Goal: Navigation & Orientation: Find specific page/section

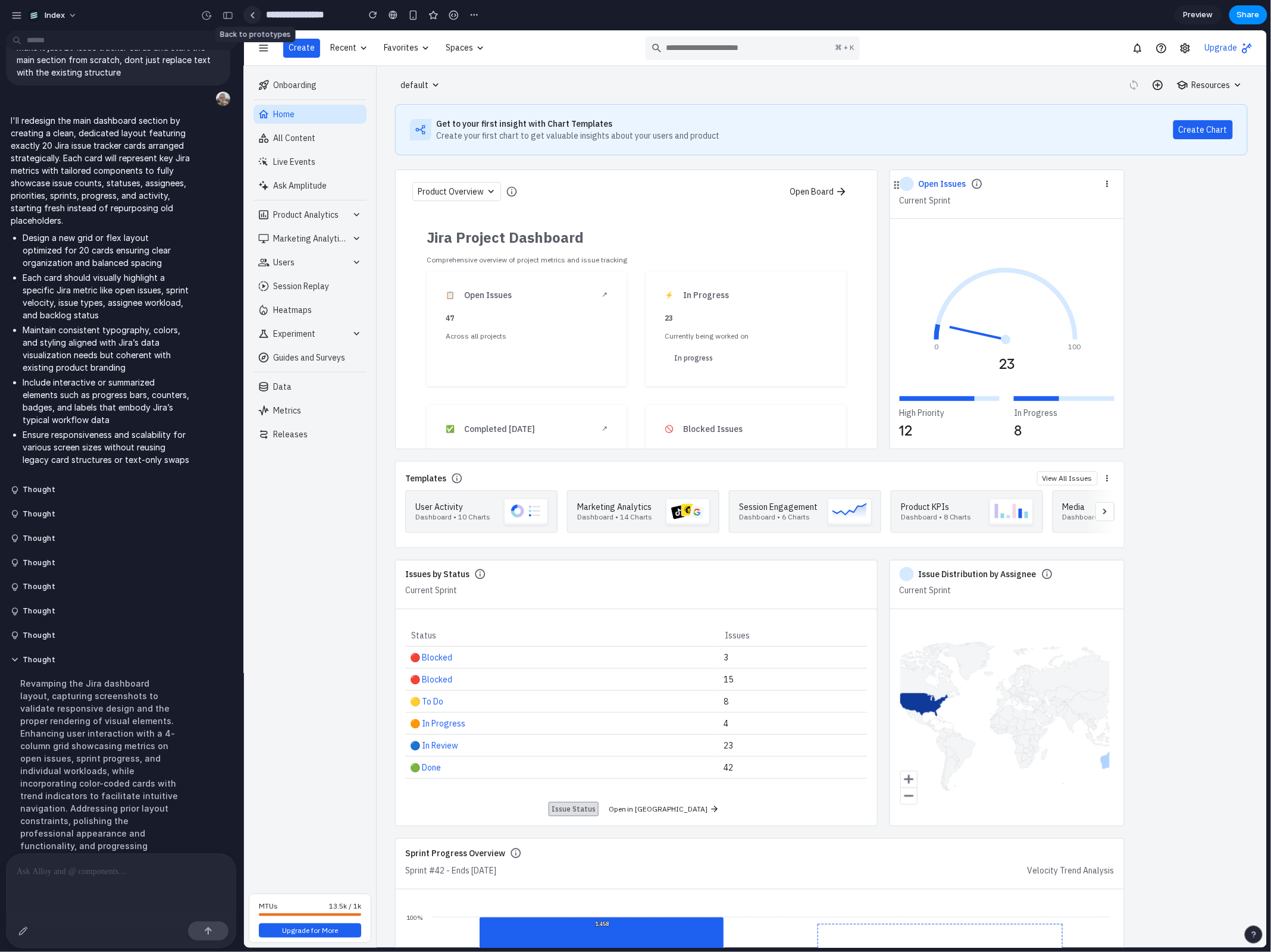
click at [252, 13] on div at bounding box center [252, 15] width 5 height 7
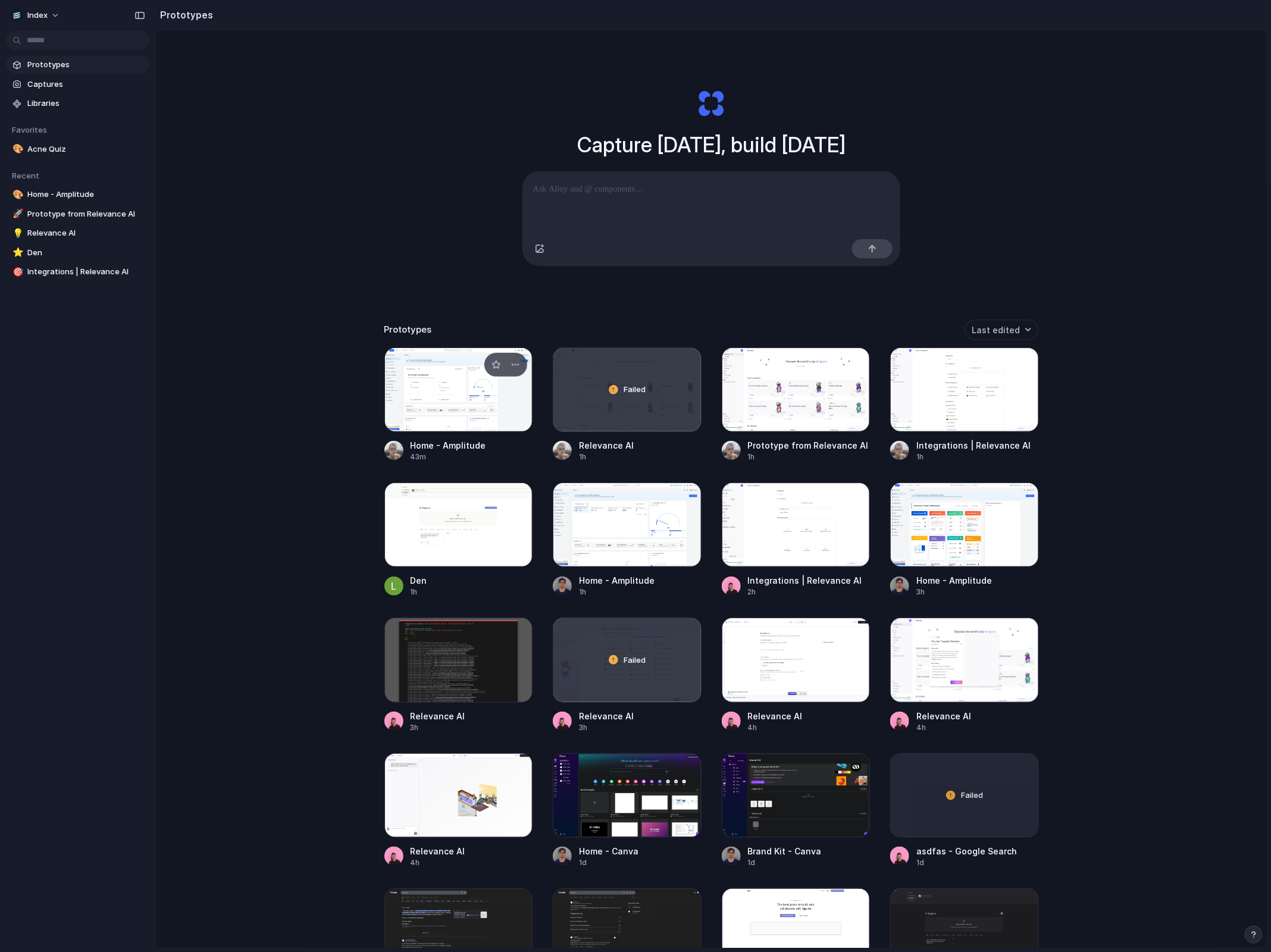
click at [415, 385] on div at bounding box center [459, 390] width 148 height 85
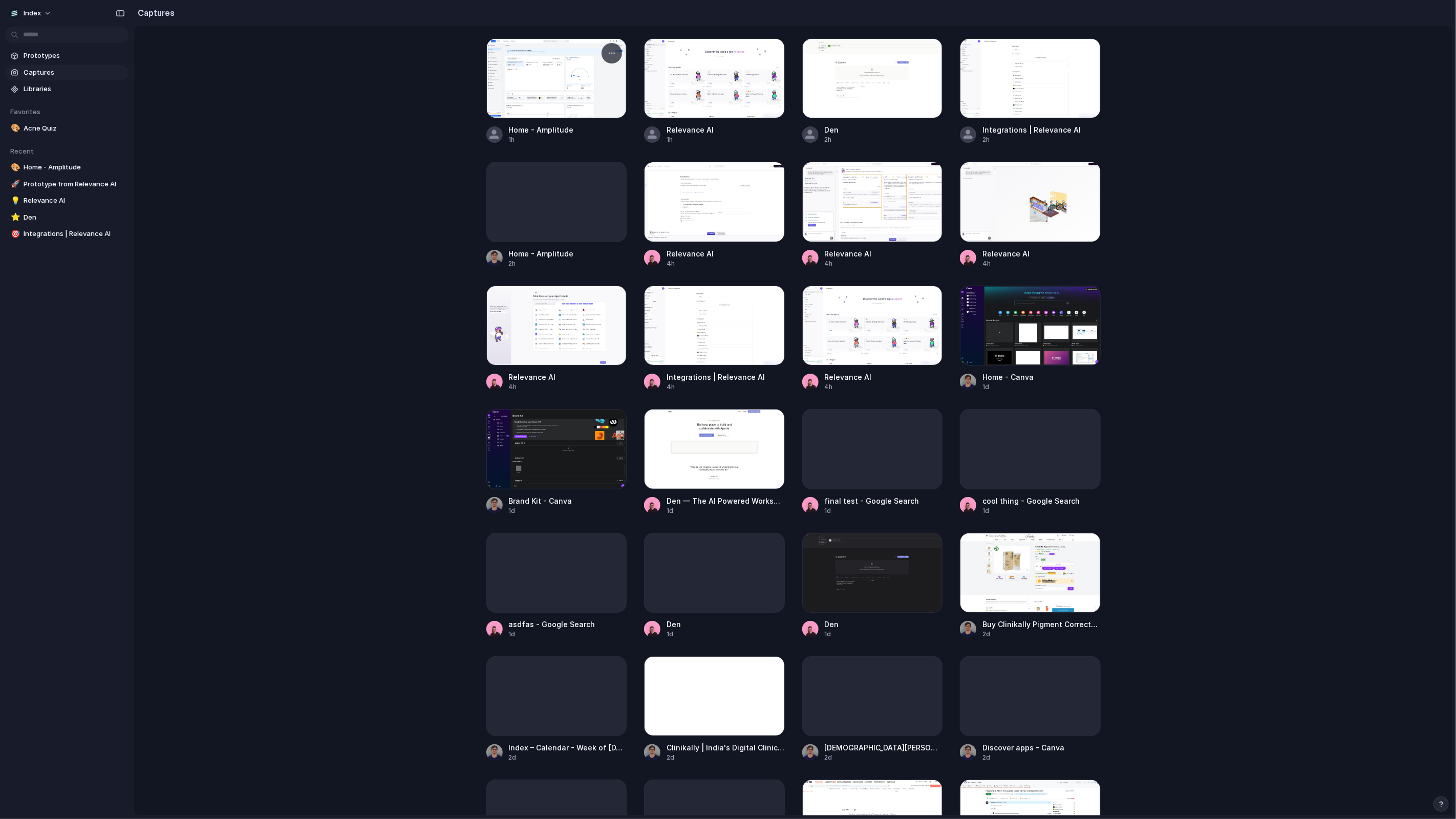
click at [532, 77] on div at bounding box center [556, 78] width 141 height 80
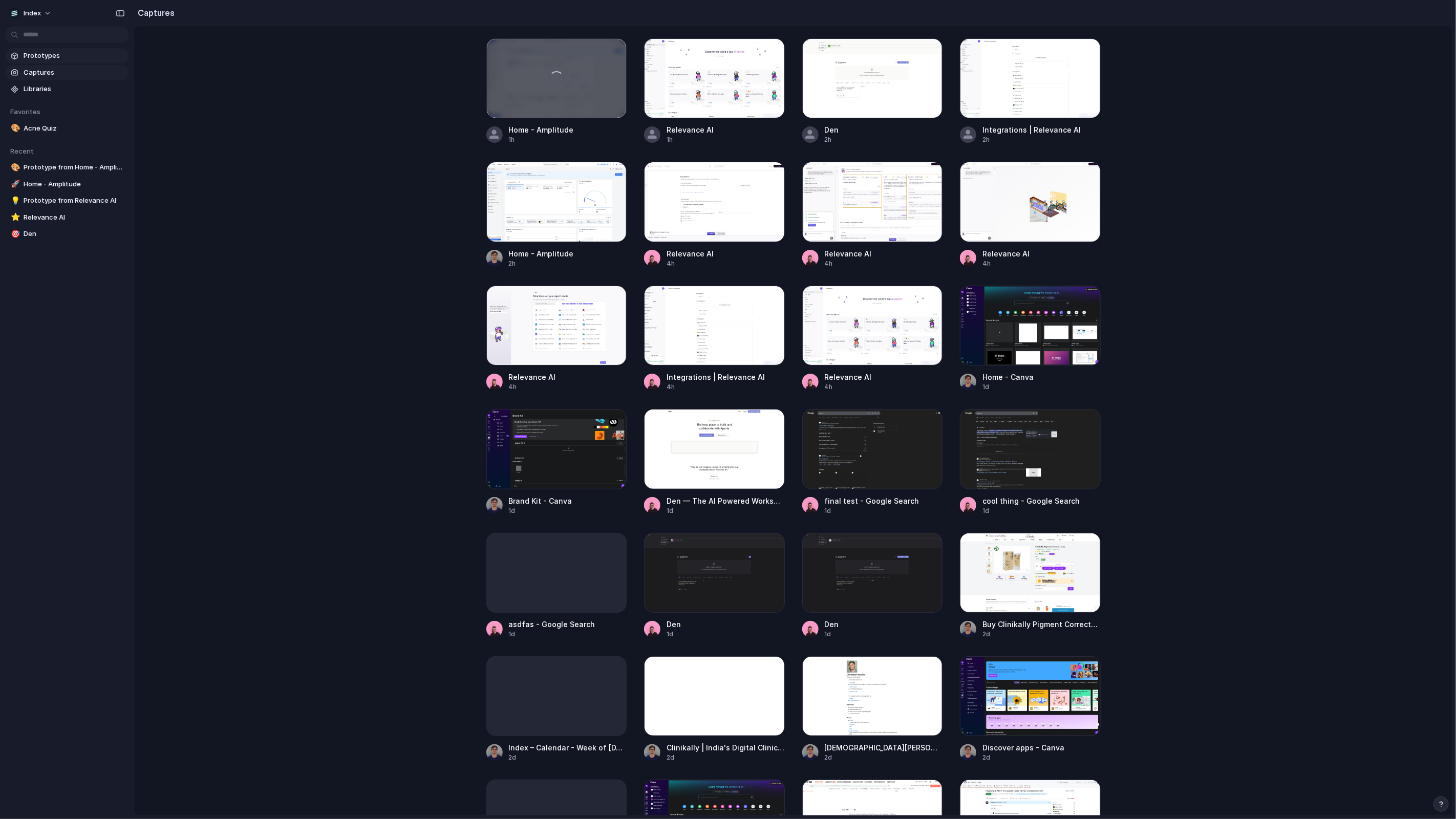
click at [48, 58] on span "Prototypes" at bounding box center [74, 56] width 101 height 10
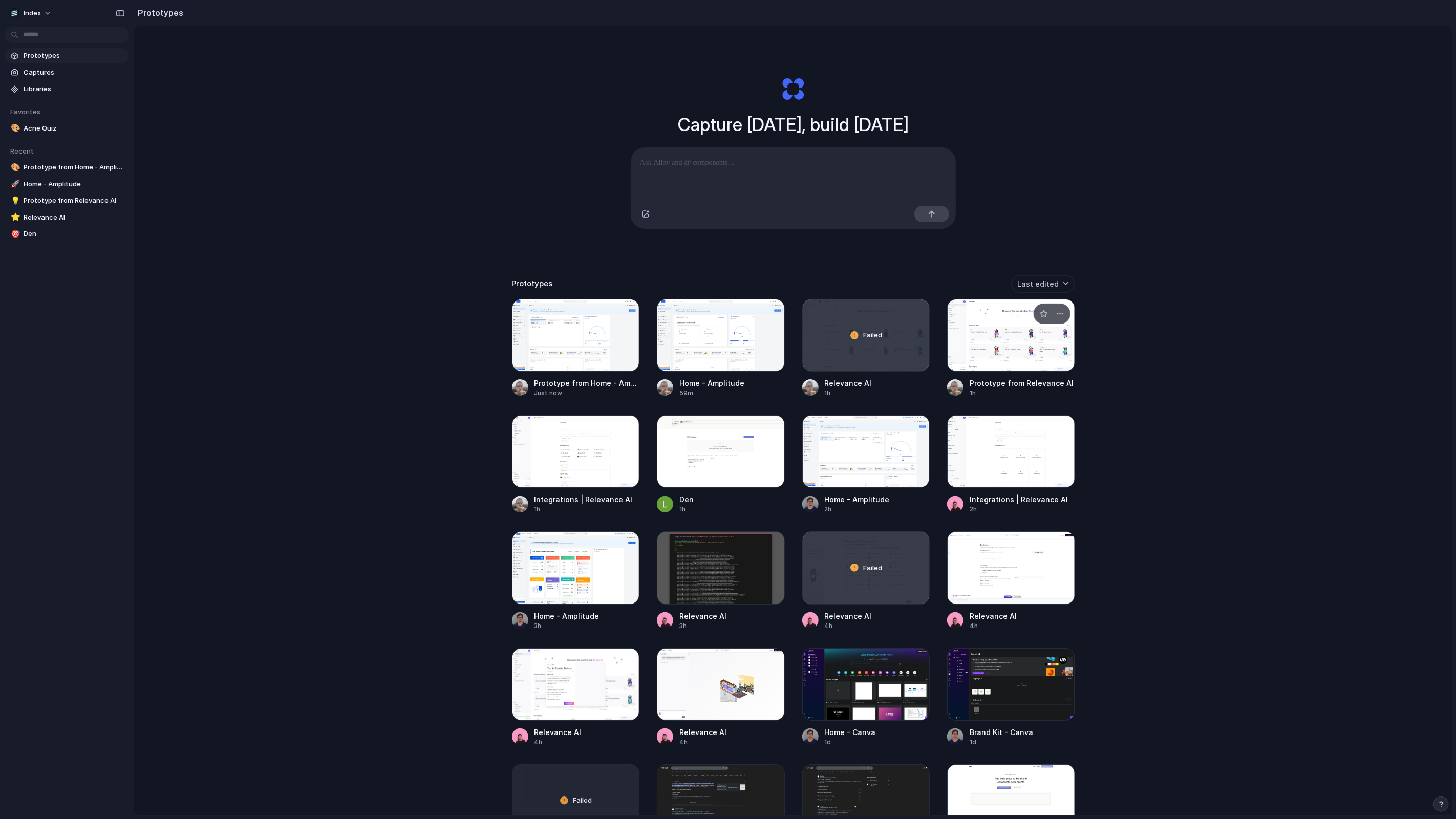
click at [974, 351] on div at bounding box center [1011, 335] width 128 height 73
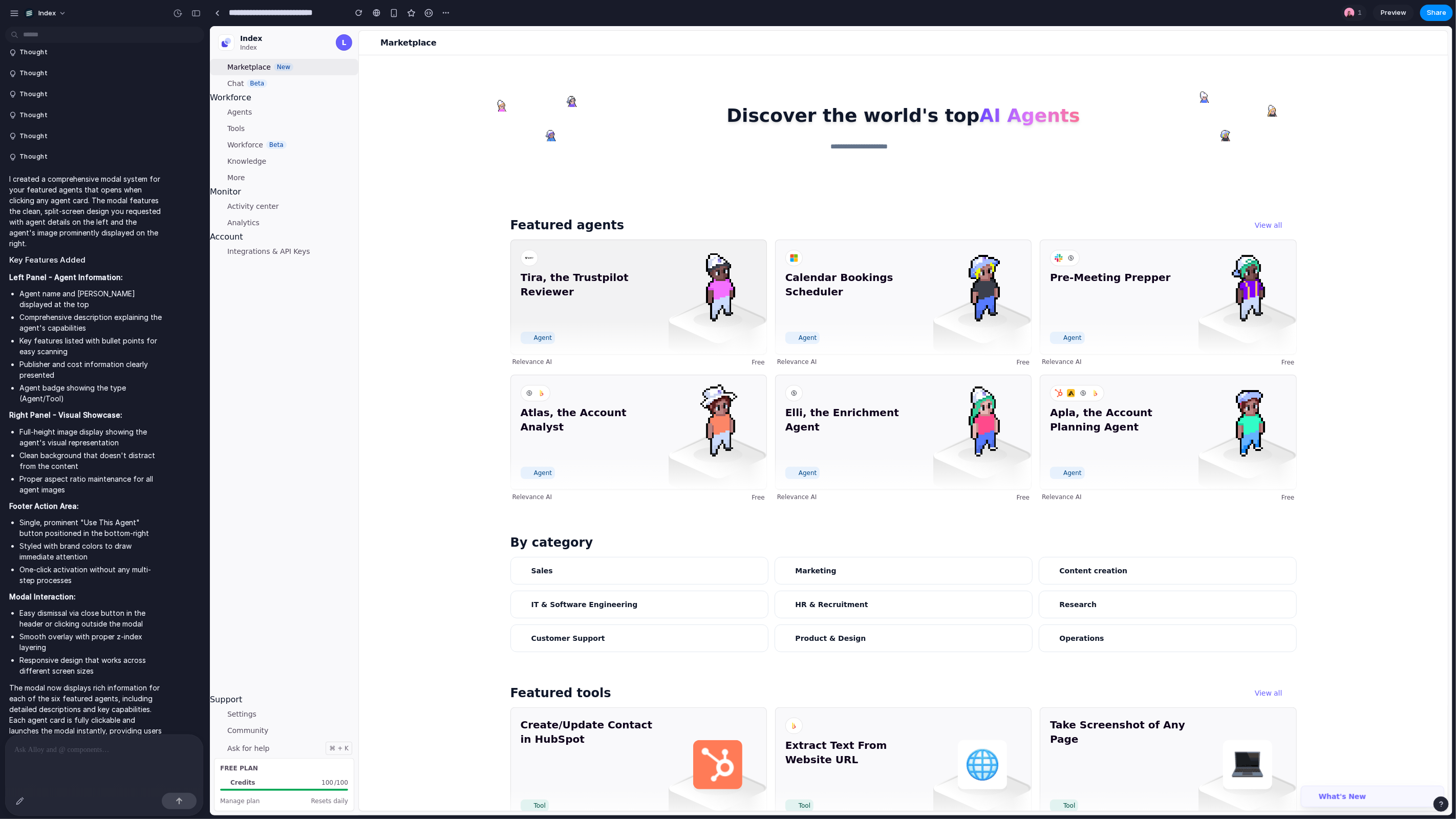
click at [578, 324] on span "Tira, the Trustpilot Reviewer" at bounding box center [591, 298] width 142 height 57
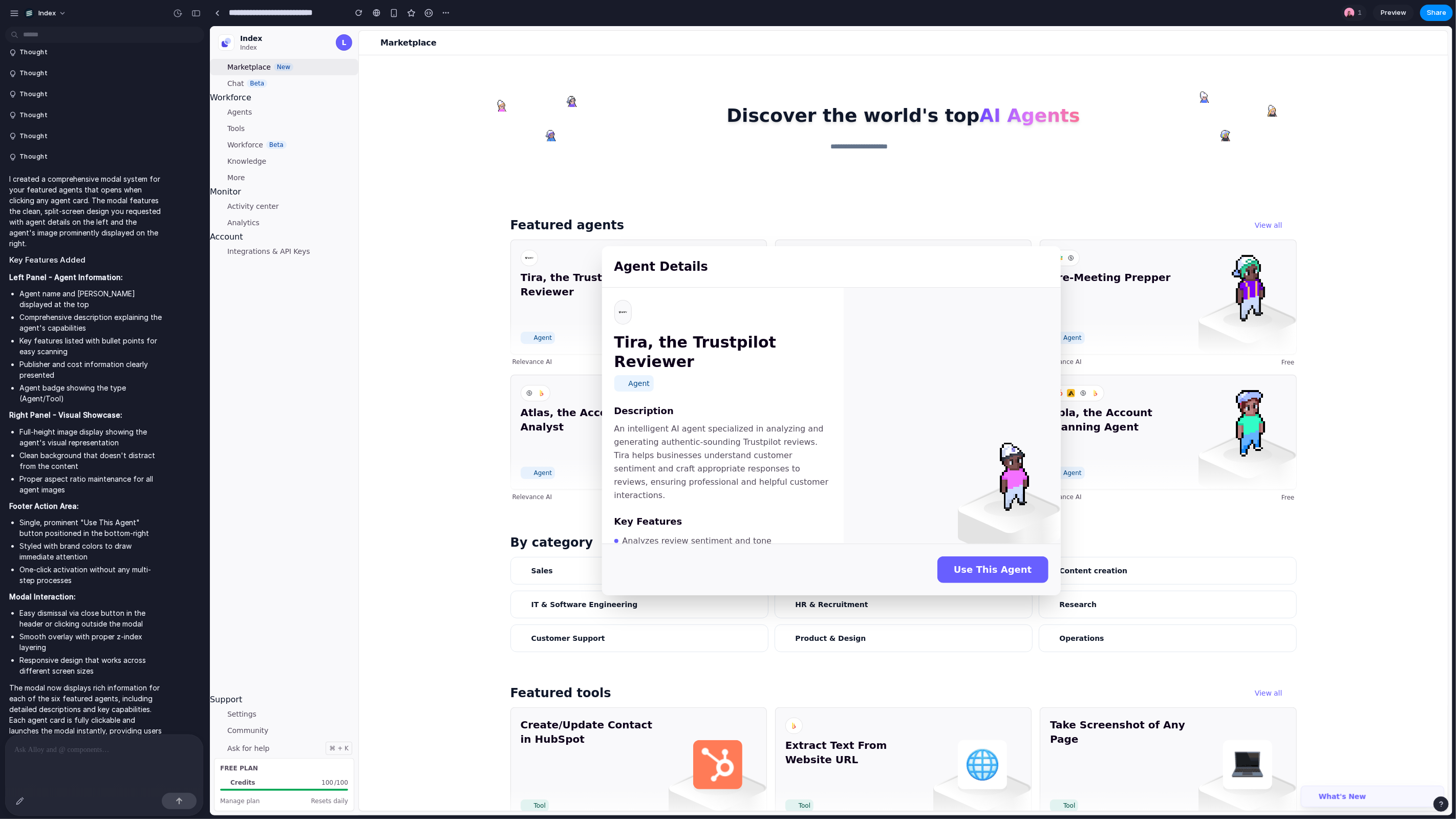
click at [580, 320] on div "Agent Details Tira, the Trustpilot Reviewer Agent Description An intelligent AI…" at bounding box center [831, 420] width 1243 height 790
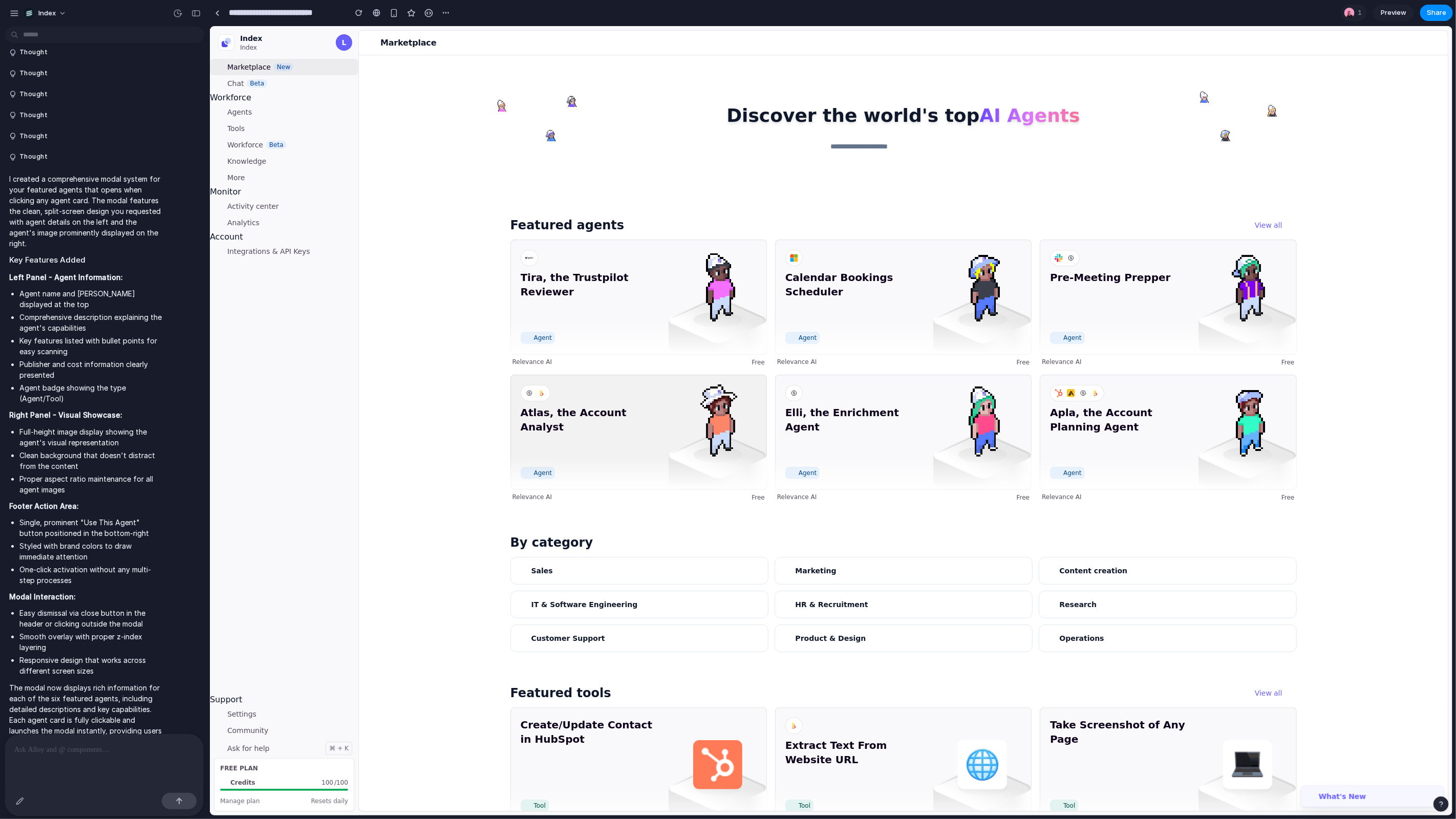
click at [616, 403] on div "Atlas, the Account Analyst Agent" at bounding box center [638, 432] width 257 height 115
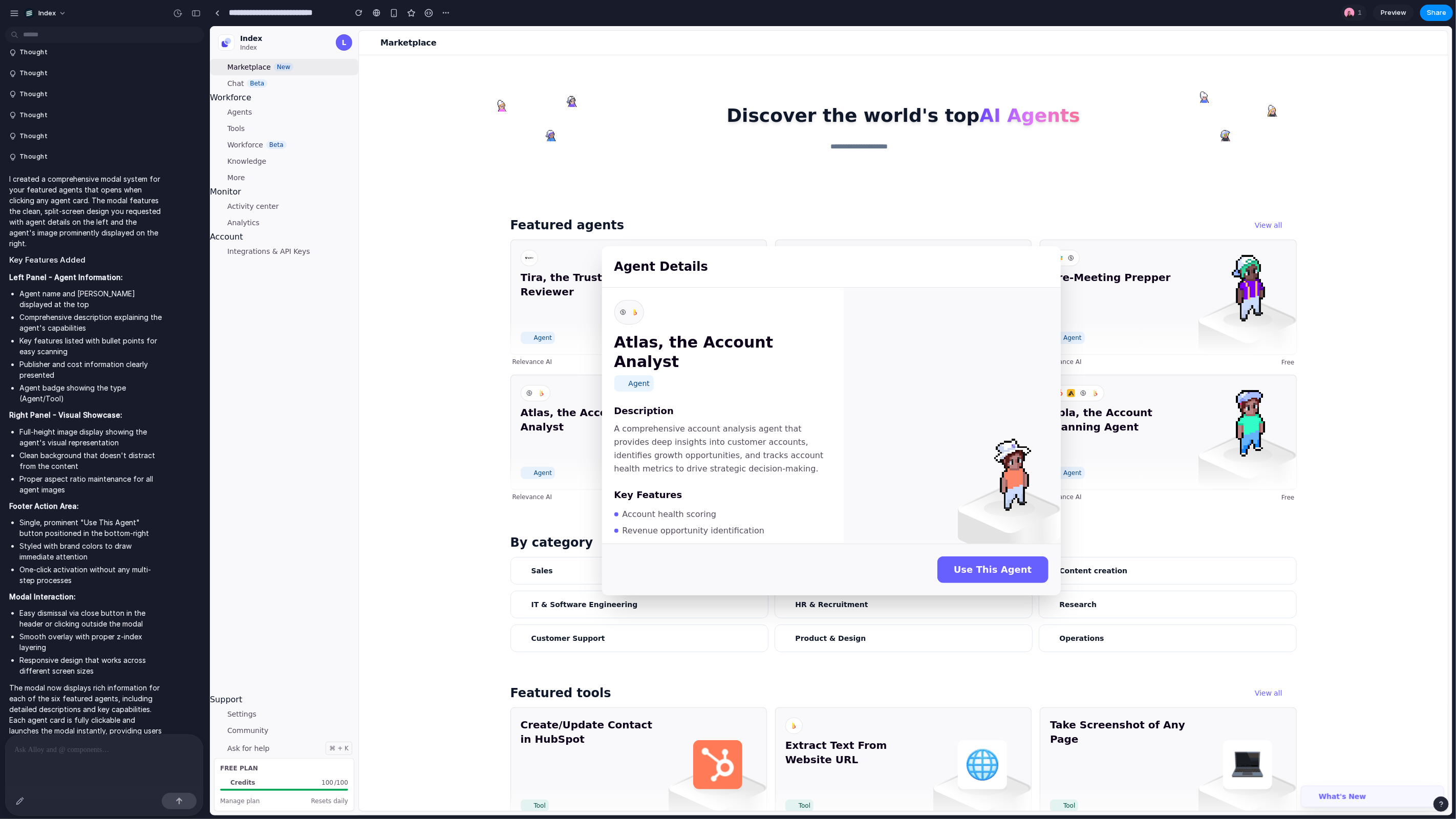
click at [498, 334] on div "Agent Details Atlas, the Account Analyst Agent Description A comprehensive acco…" at bounding box center [831, 420] width 1243 height 790
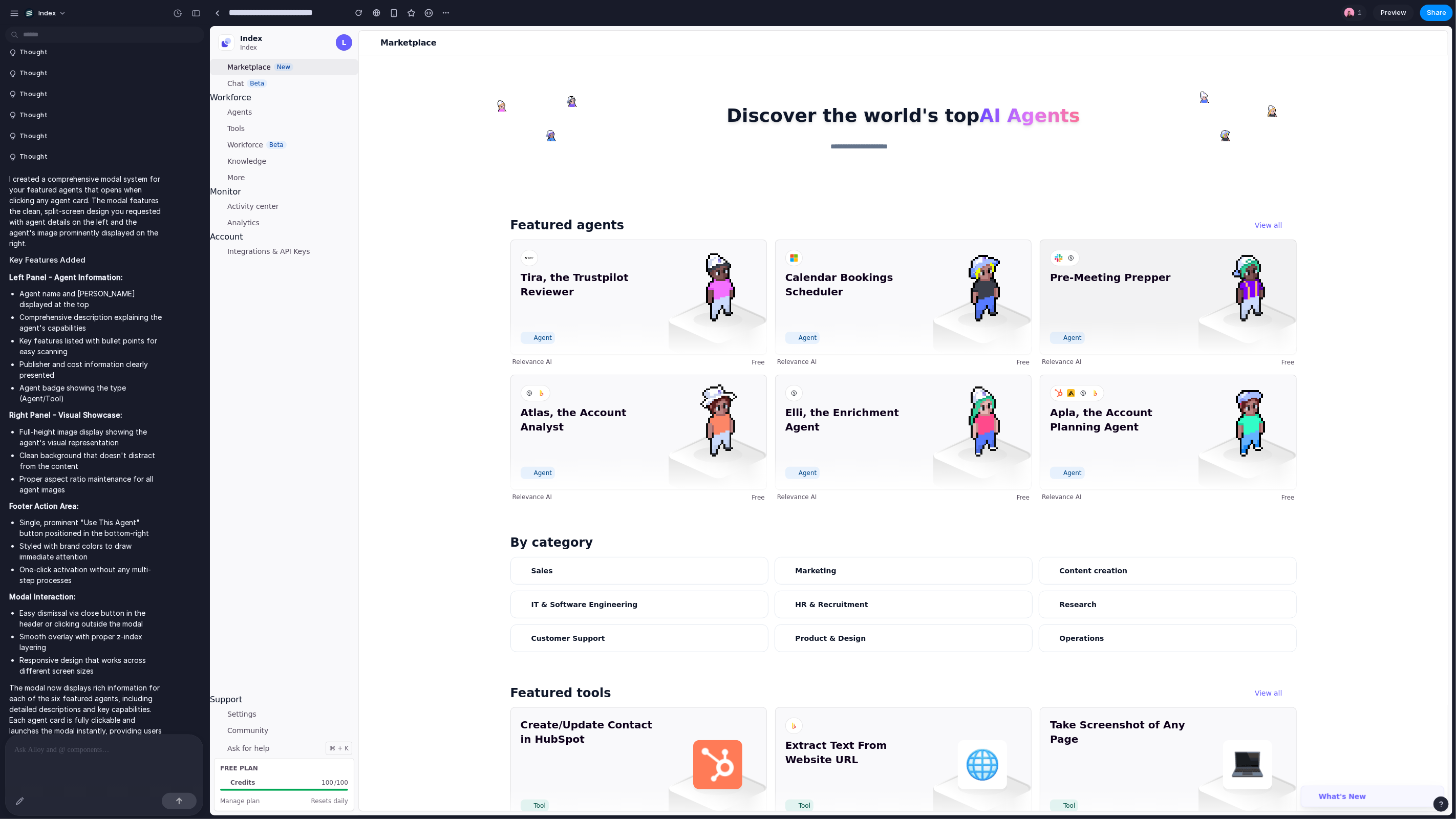
click at [1197, 319] on div "Pre-Meeting Prepper Agent" at bounding box center [1168, 296] width 257 height 115
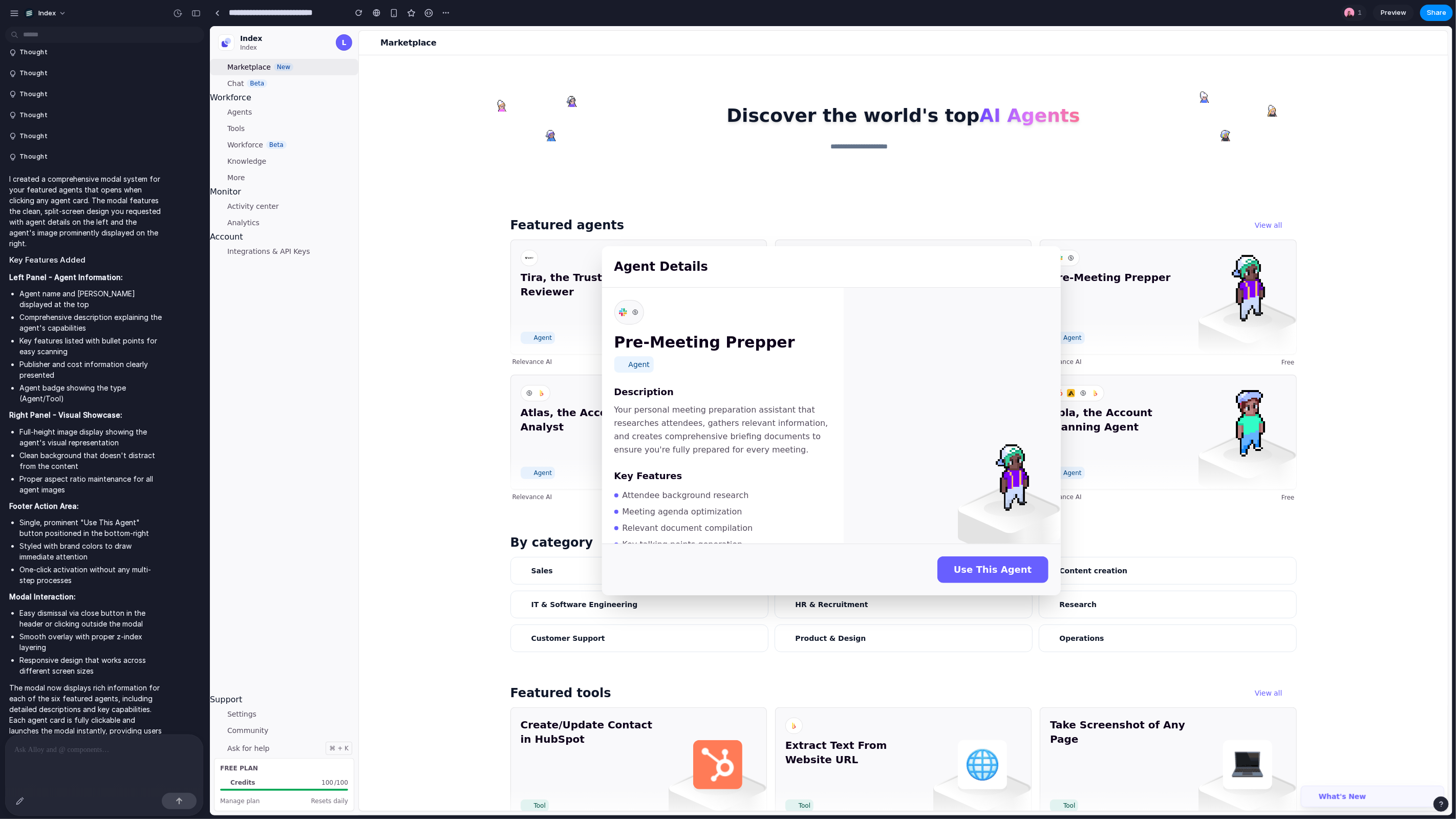
click at [1149, 477] on div "Agent Details Pre-Meeting Prepper Agent Description Your personal meeting prepa…" at bounding box center [831, 420] width 1243 height 790
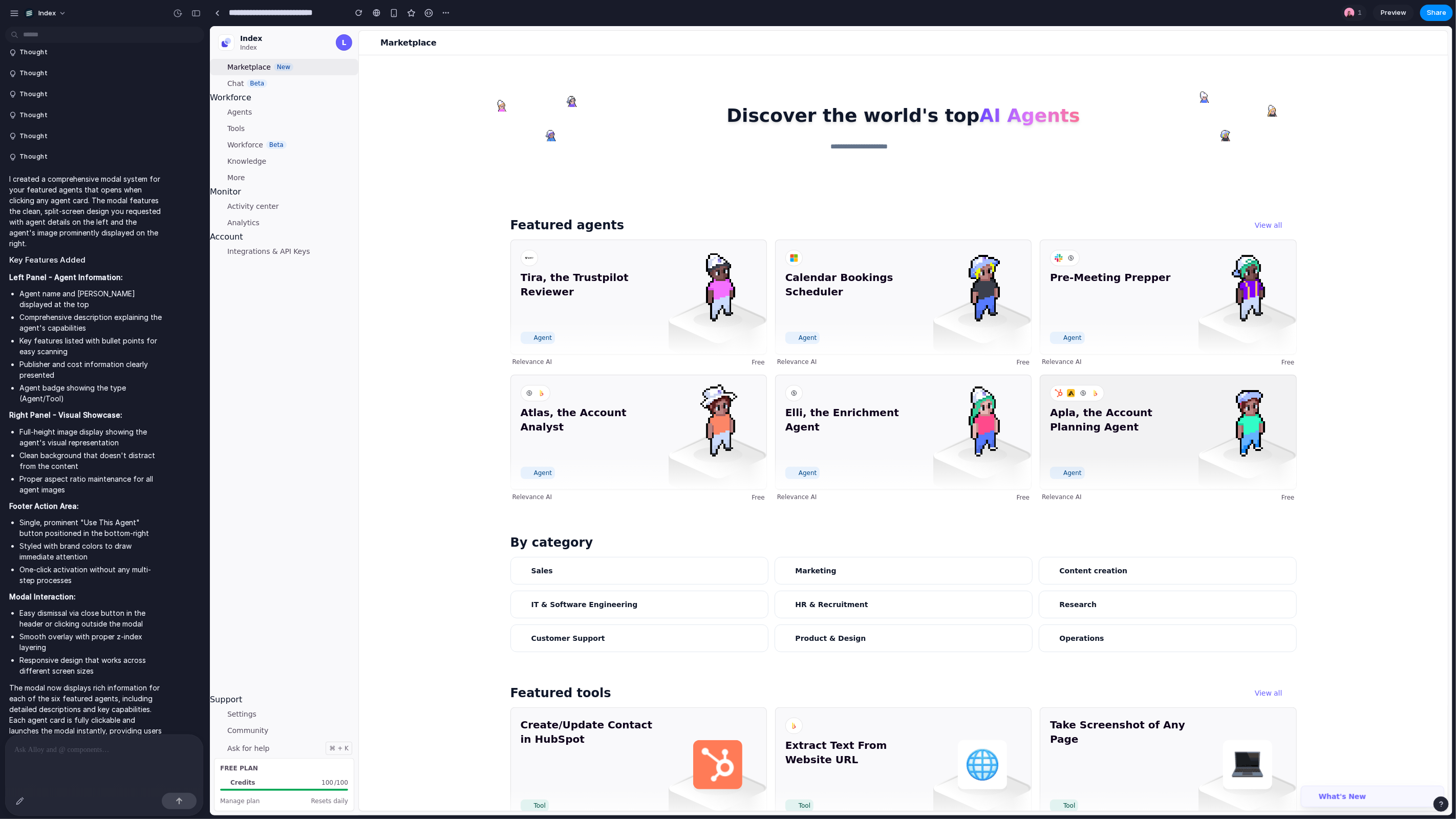
click at [1149, 445] on span "Apla, the Account Planning Agent" at bounding box center [1121, 434] width 142 height 57
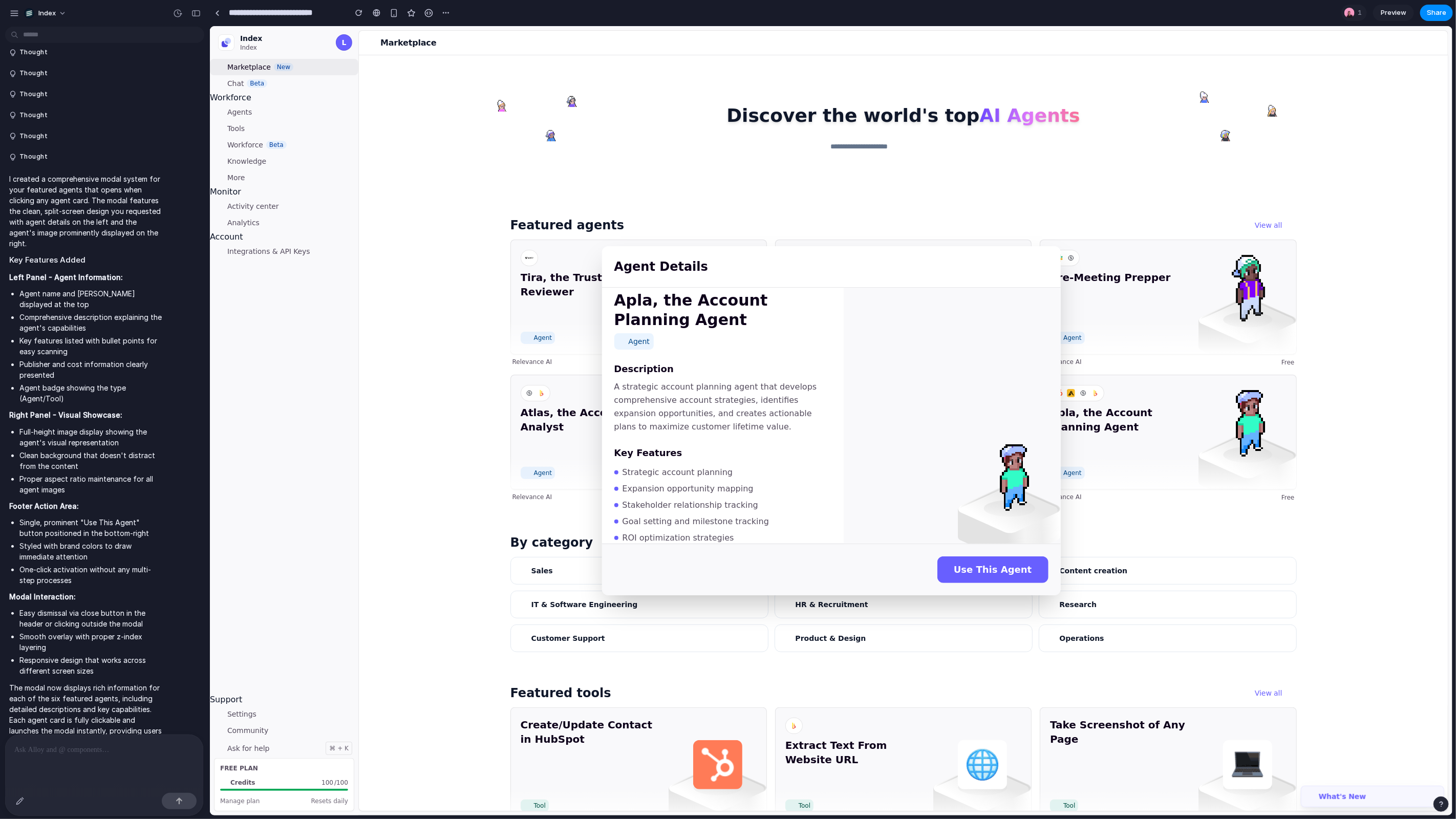
scroll to position [100, 0]
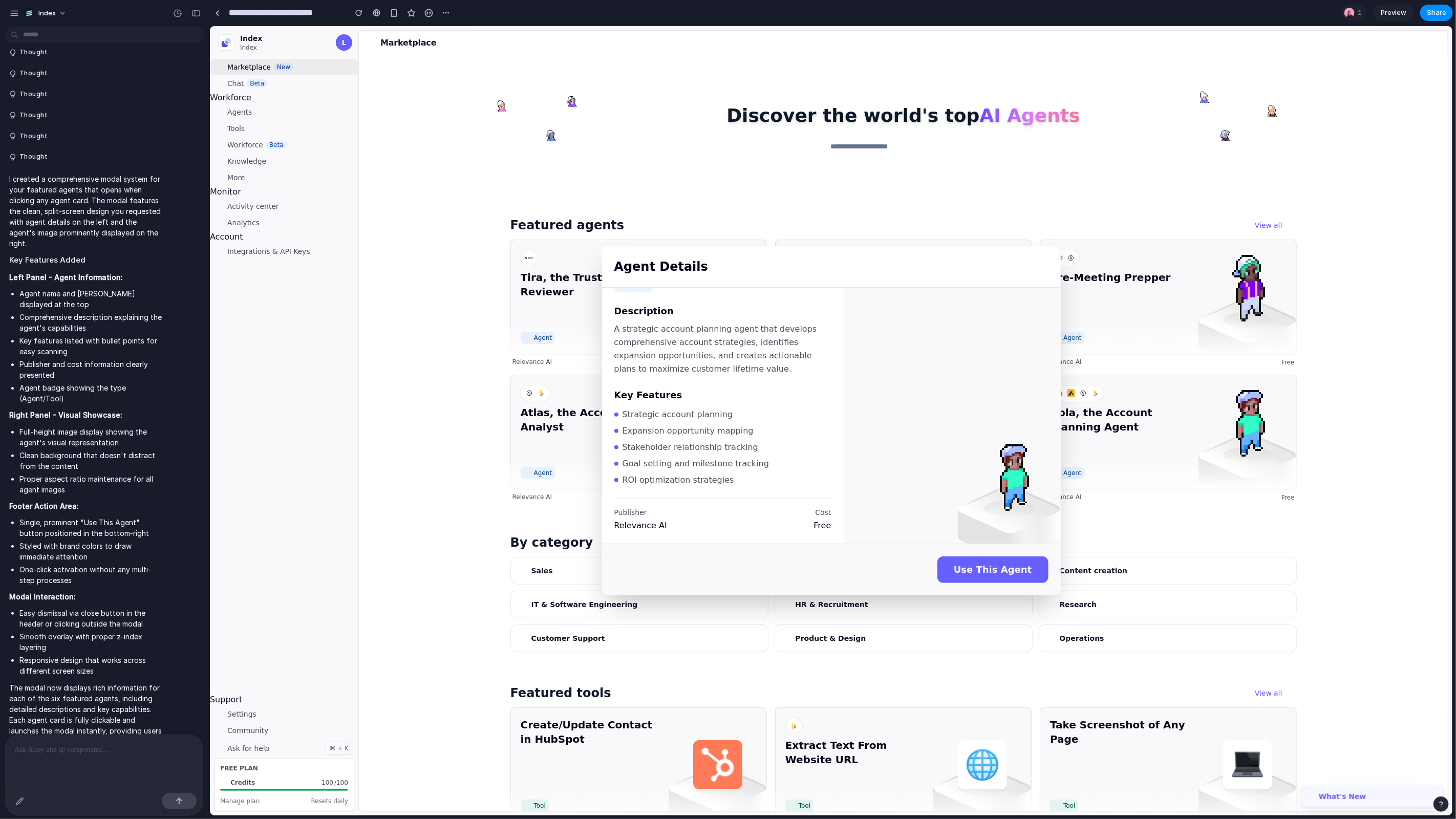
click at [795, 668] on div "Agent Details Apla, the Account Planning Agent Agent Description A strategic ac…" at bounding box center [831, 420] width 1243 height 790
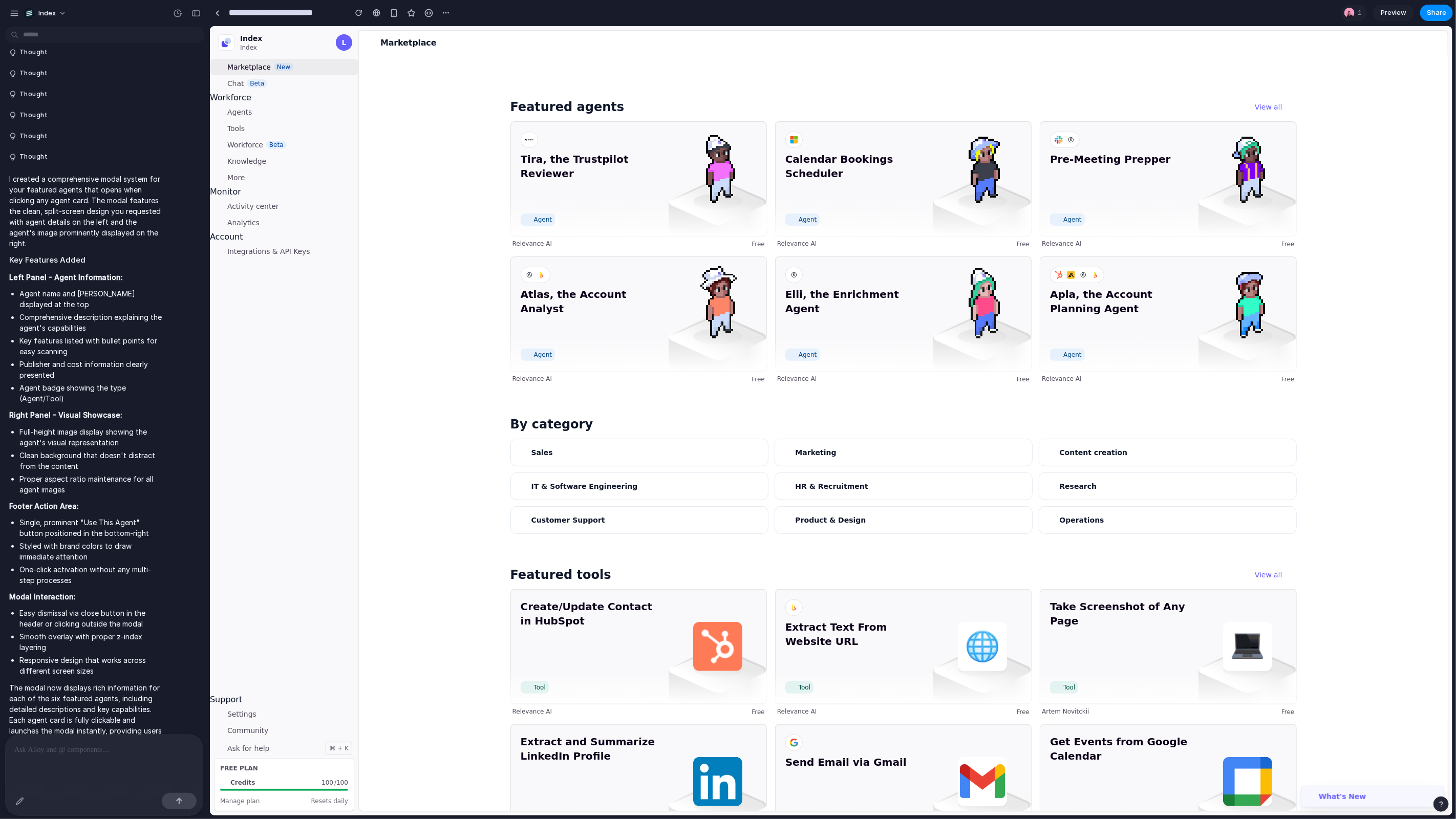
scroll to position [165, 0]
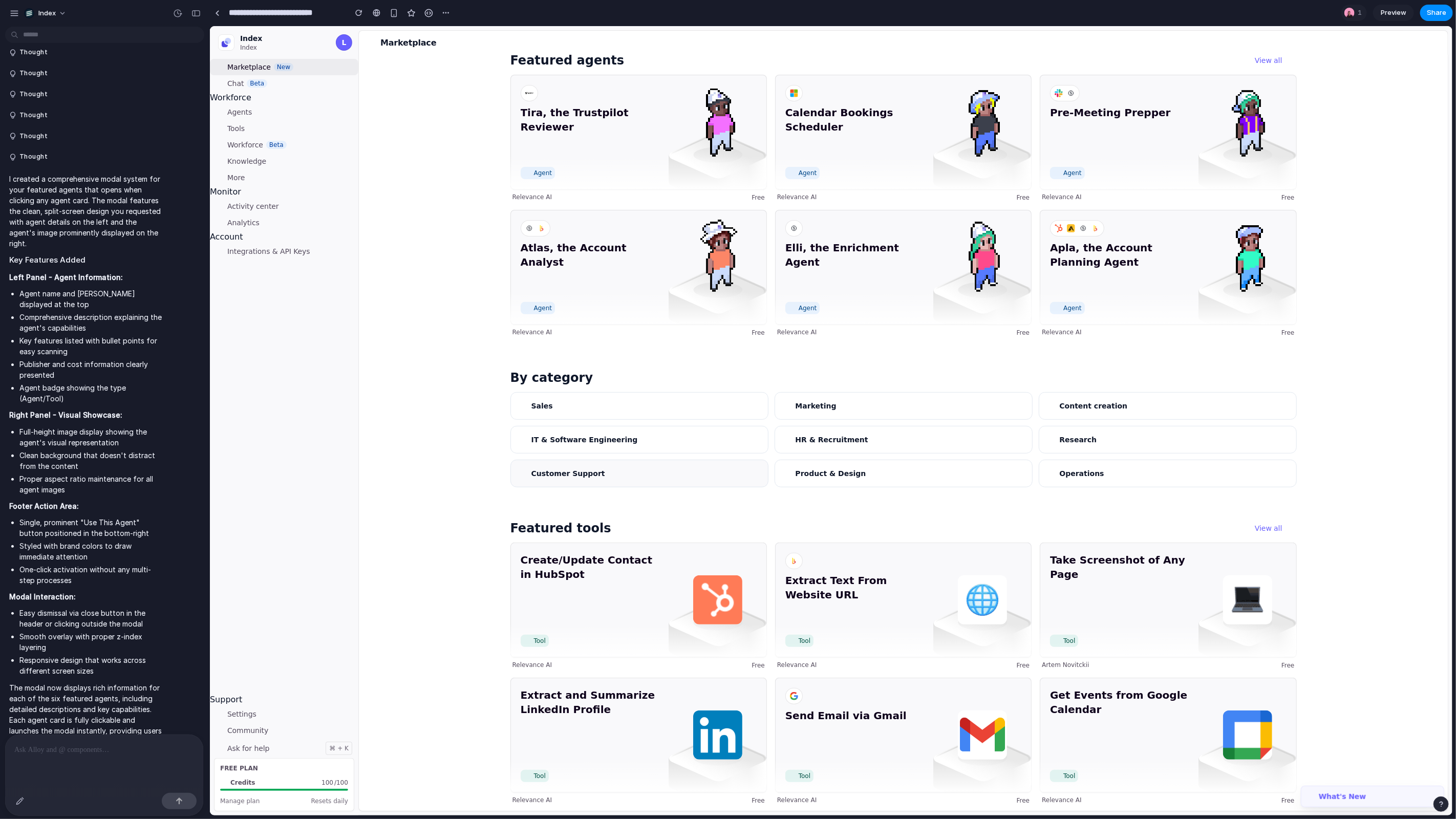
click at [620, 475] on link "Customer Support" at bounding box center [639, 473] width 258 height 27
click at [608, 429] on link "IT & Software Engineering" at bounding box center [639, 439] width 258 height 27
click at [648, 635] on div "Create/Update Contact in HubSpot Tool" at bounding box center [638, 600] width 257 height 115
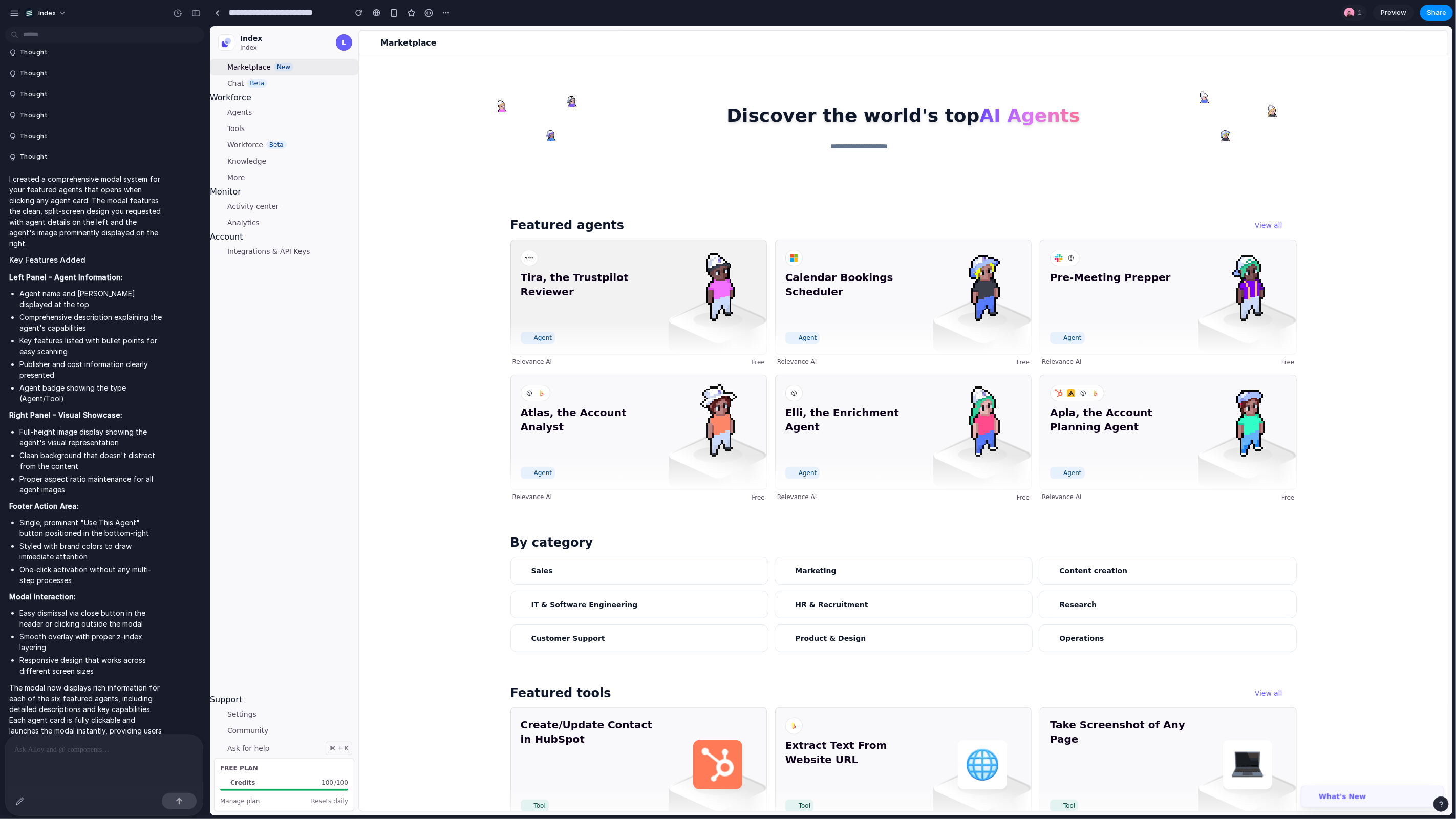
click at [744, 350] on img at bounding box center [717, 333] width 98 height 73
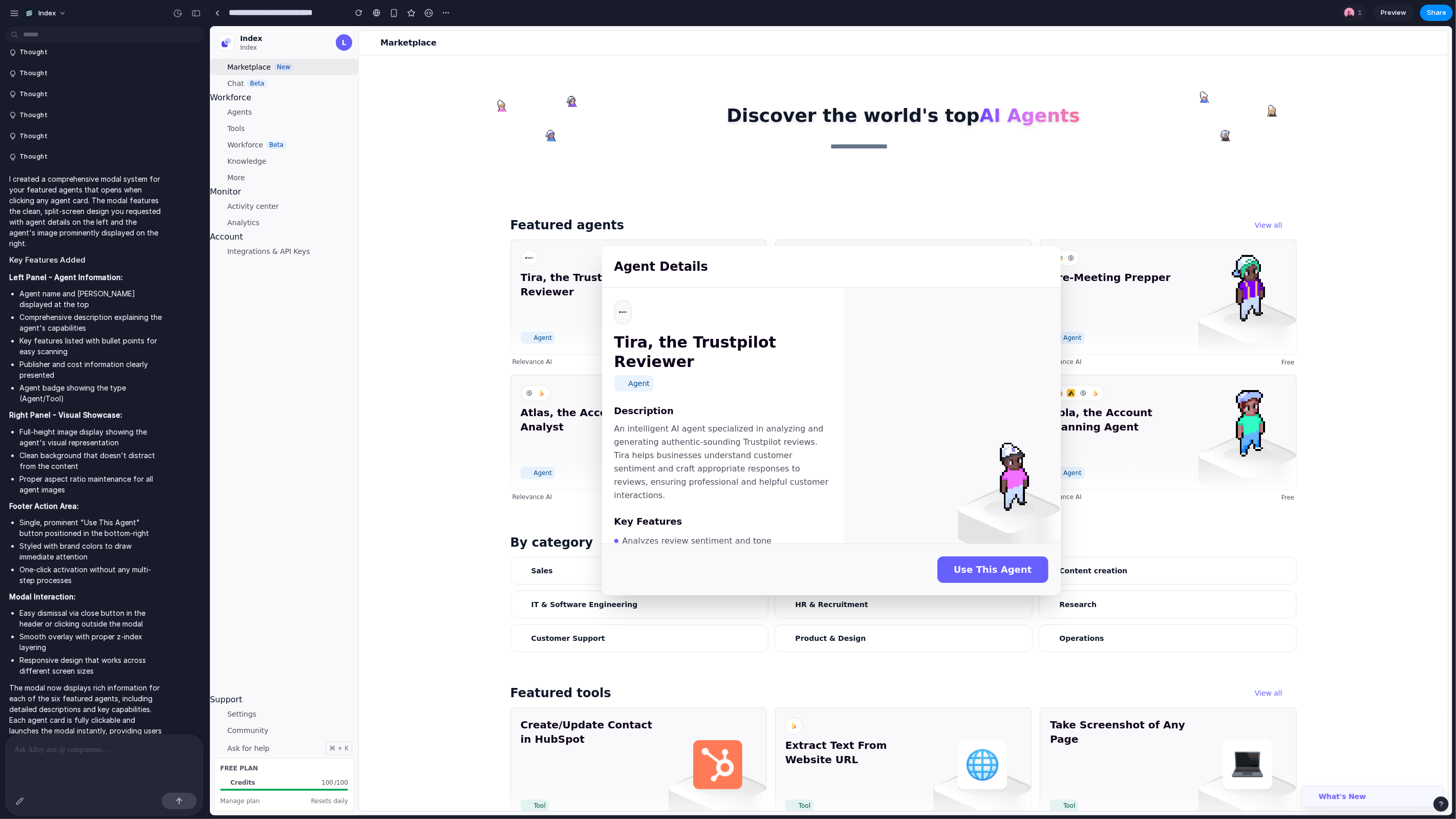
click at [535, 367] on div "Agent Details Tira, the Trustpilot Reviewer Agent Description An intelligent AI…" at bounding box center [831, 420] width 1243 height 790
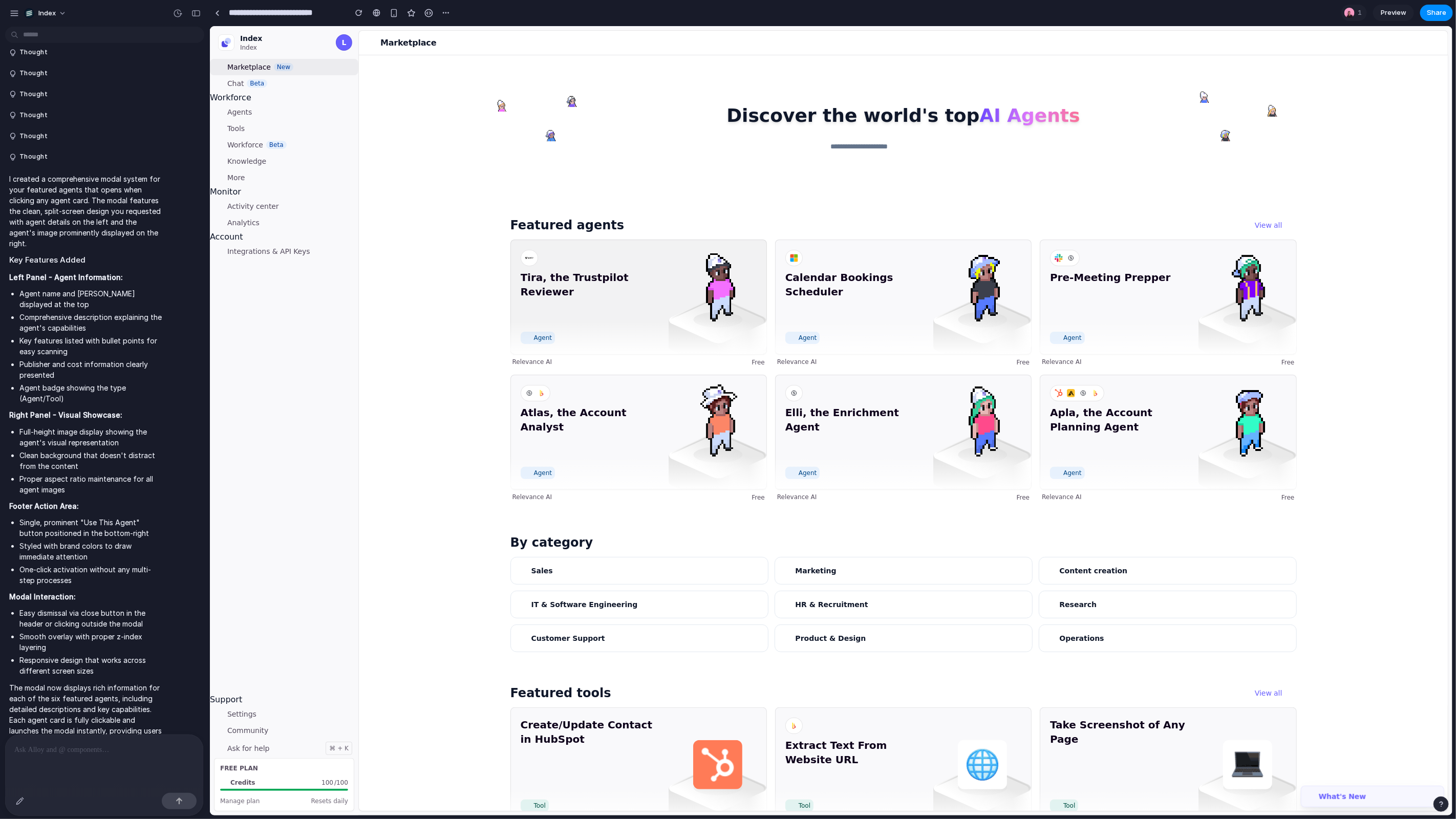
click at [566, 295] on span "Tira, the Trustpilot Reviewer" at bounding box center [591, 298] width 142 height 57
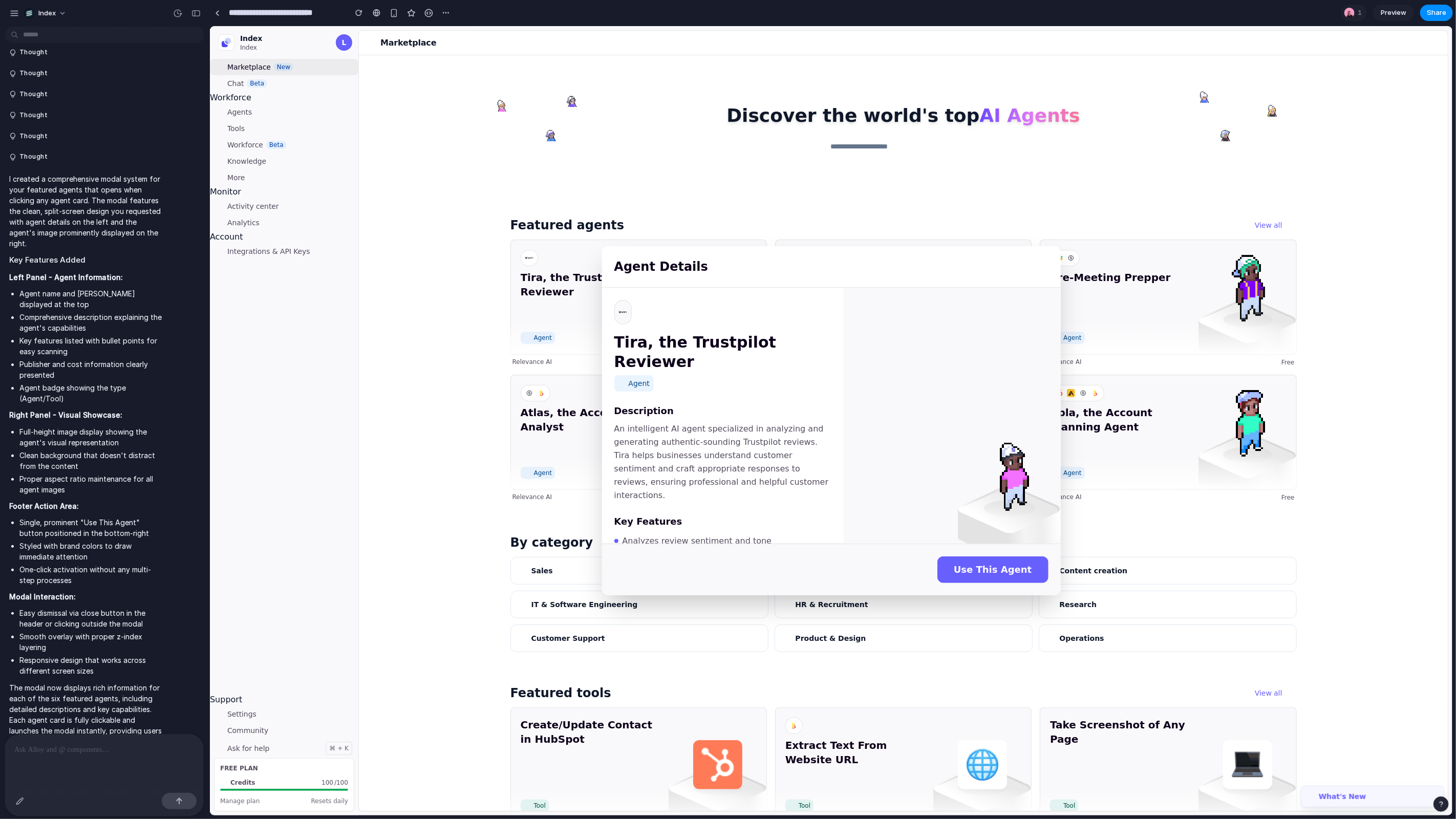
click at [369, 383] on div "Agent Details Tira, the Trustpilot Reviewer Agent Description An intelligent AI…" at bounding box center [831, 420] width 1243 height 790
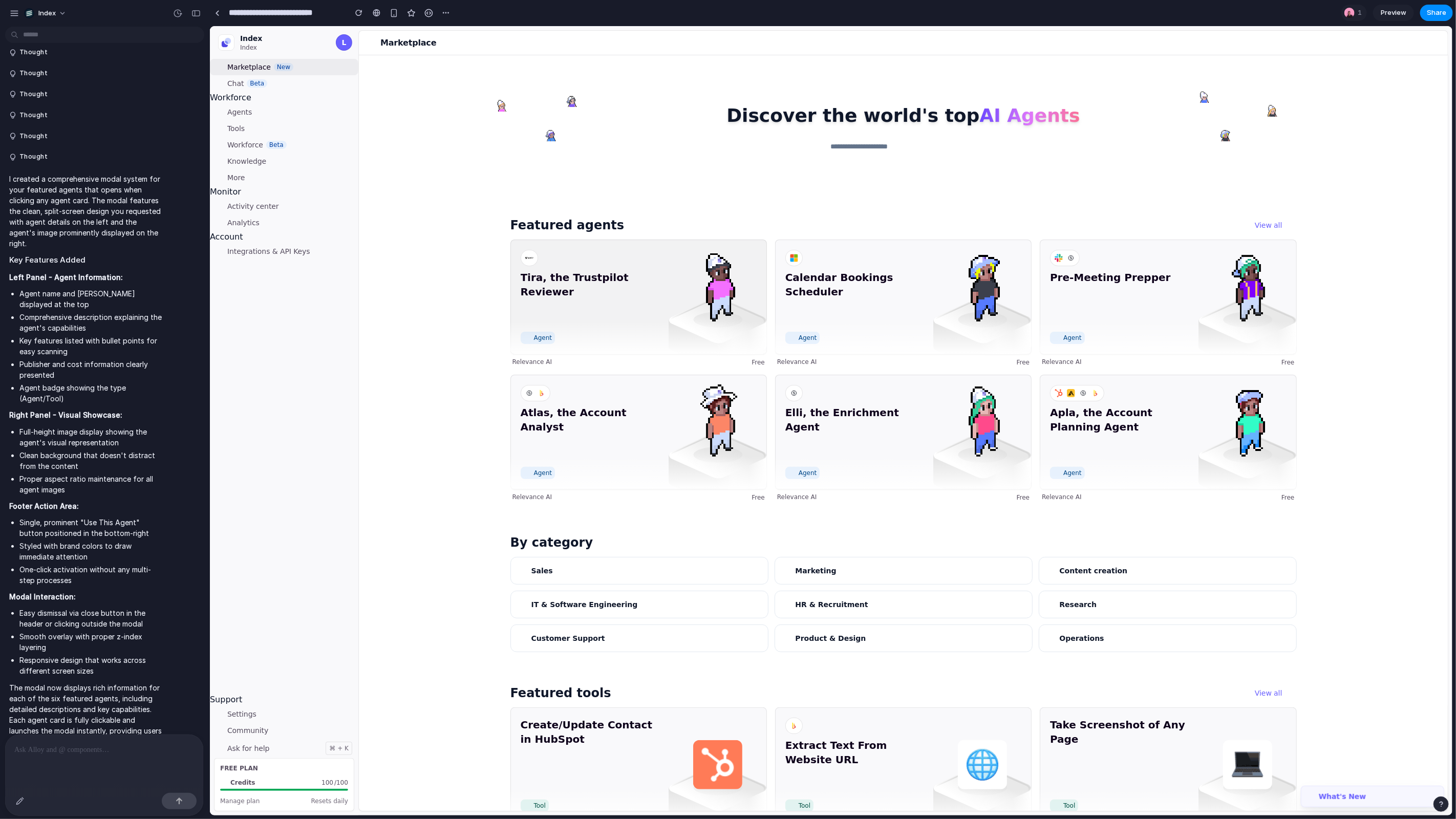
click at [550, 349] on div "Tira, the Trustpilot Reviewer Agent" at bounding box center [638, 296] width 257 height 115
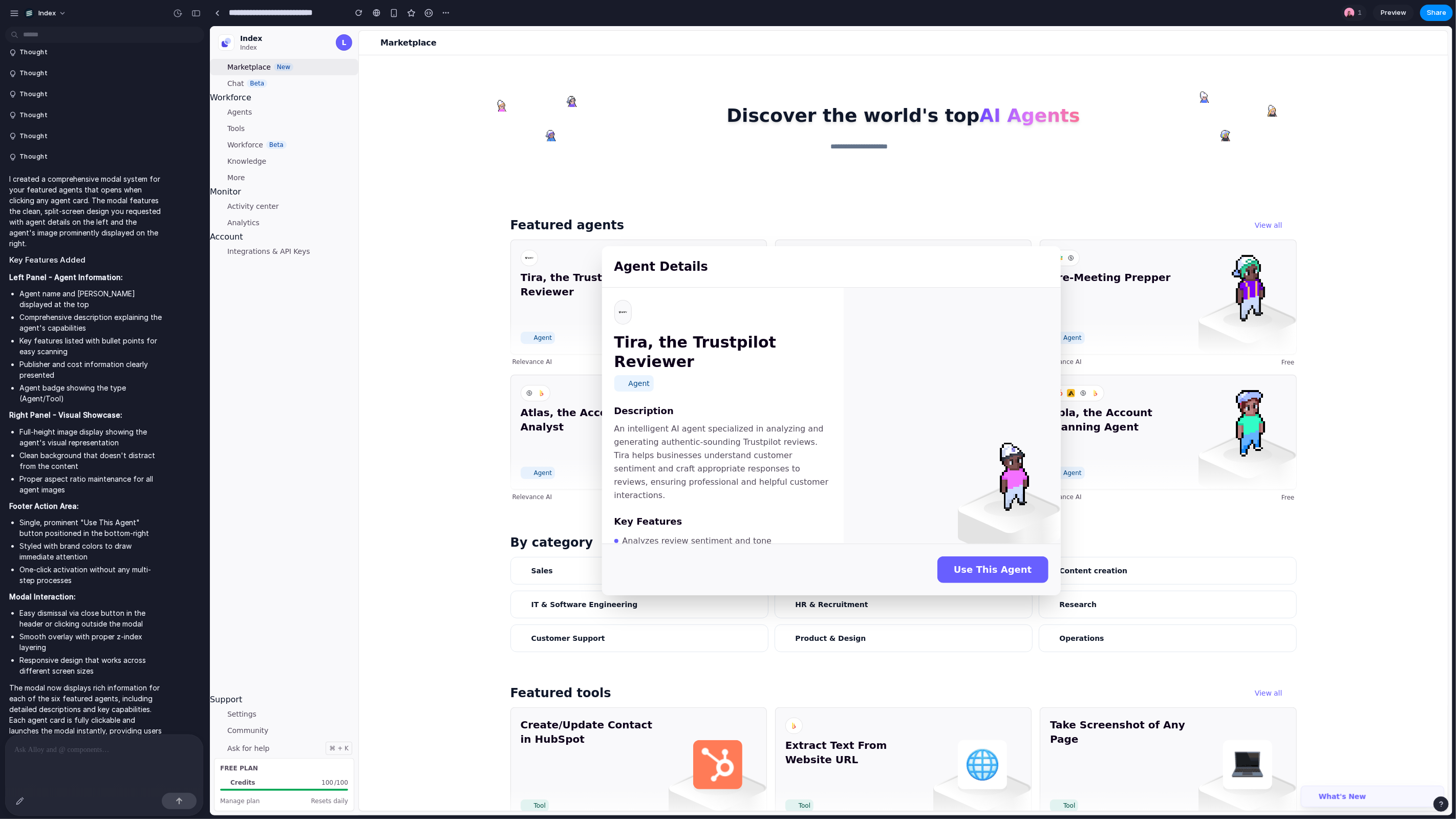
click at [480, 360] on div "Agent Details Tira, the Trustpilot Reviewer Agent Description An intelligent AI…" at bounding box center [831, 420] width 1243 height 790
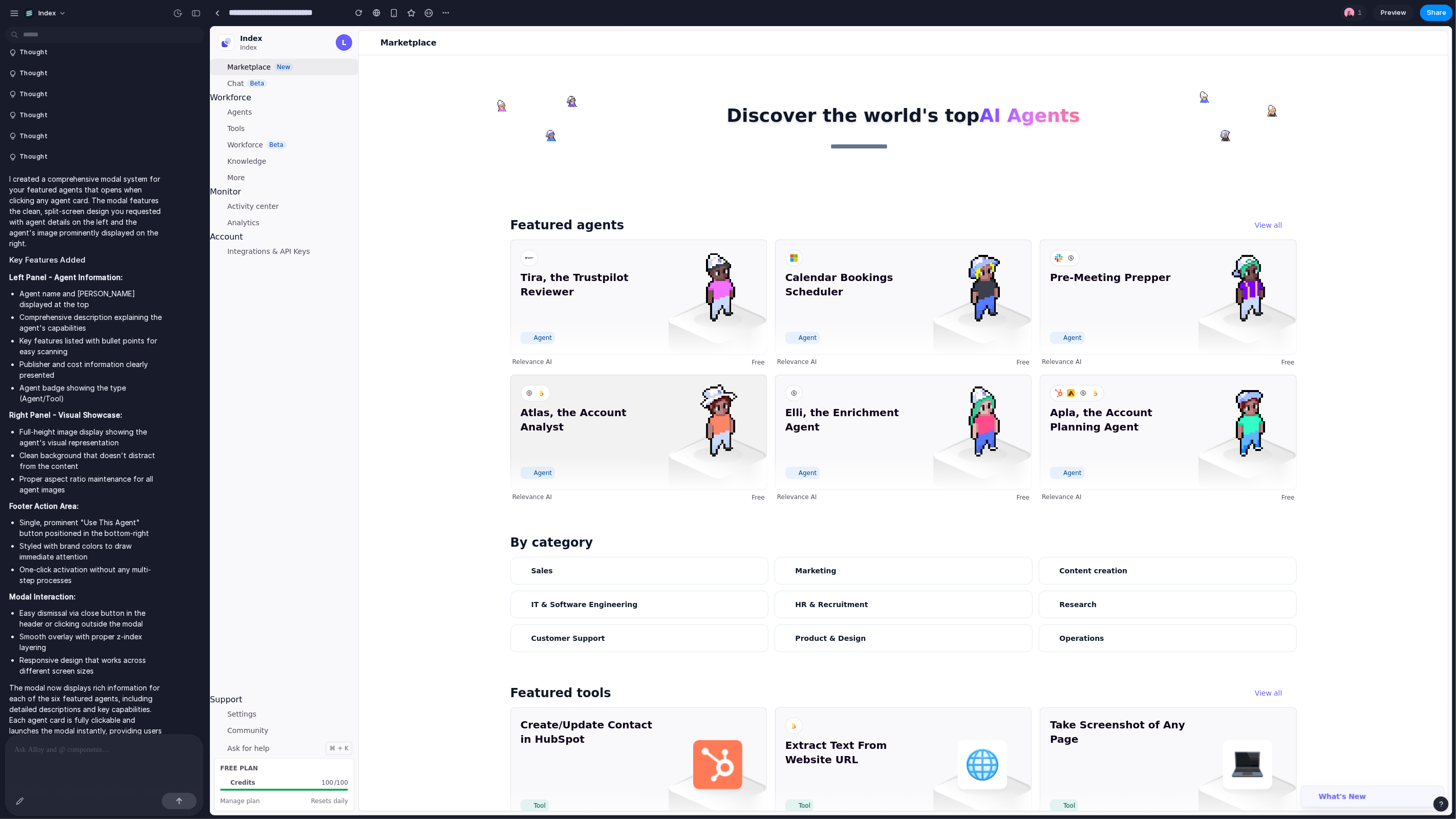
click at [567, 445] on span "Atlas, the Account Analyst" at bounding box center [591, 434] width 142 height 57
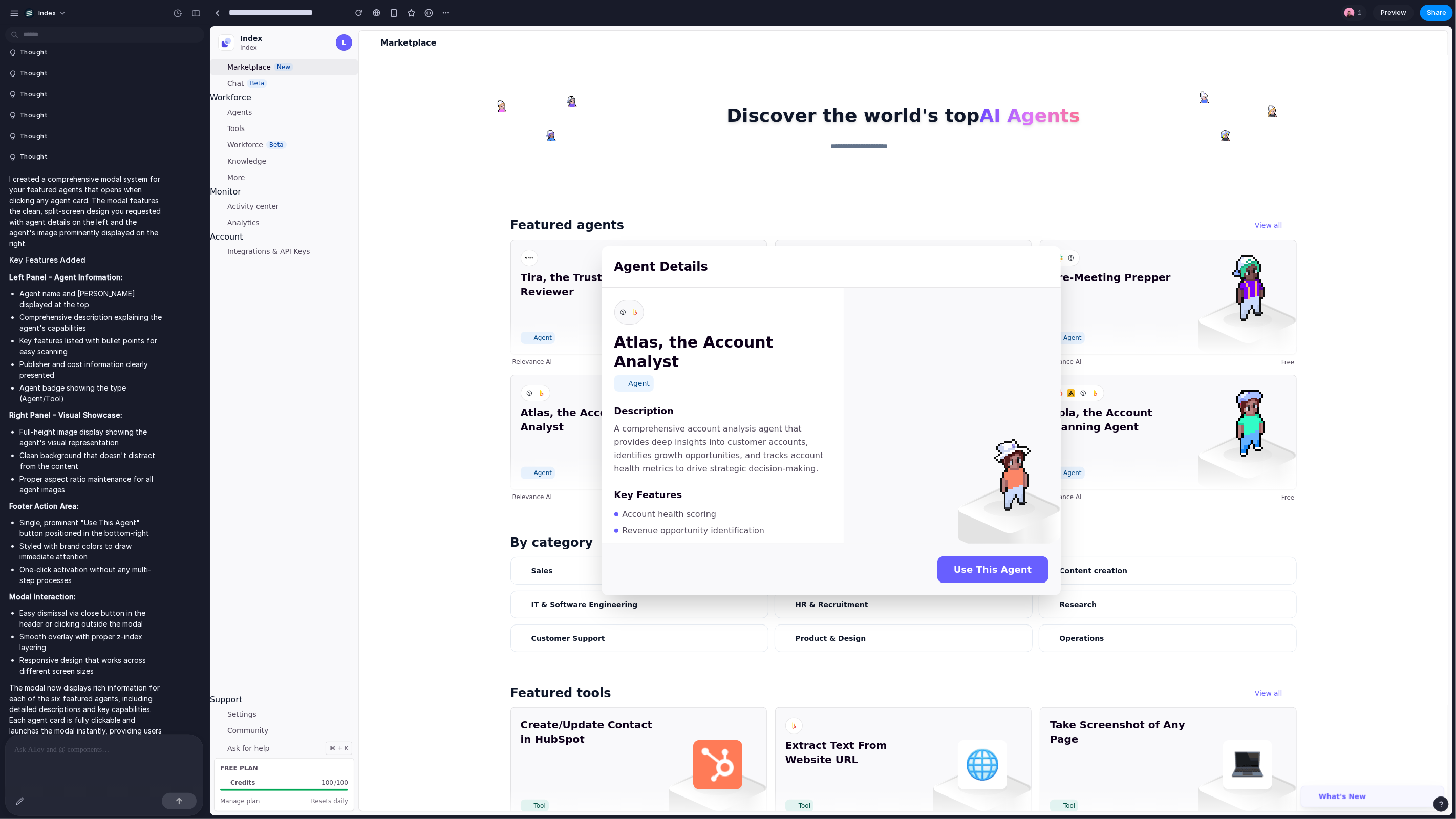
click at [470, 422] on div "Agent Details Atlas, the Account Analyst Agent Description A comprehensive acco…" at bounding box center [831, 420] width 1243 height 790
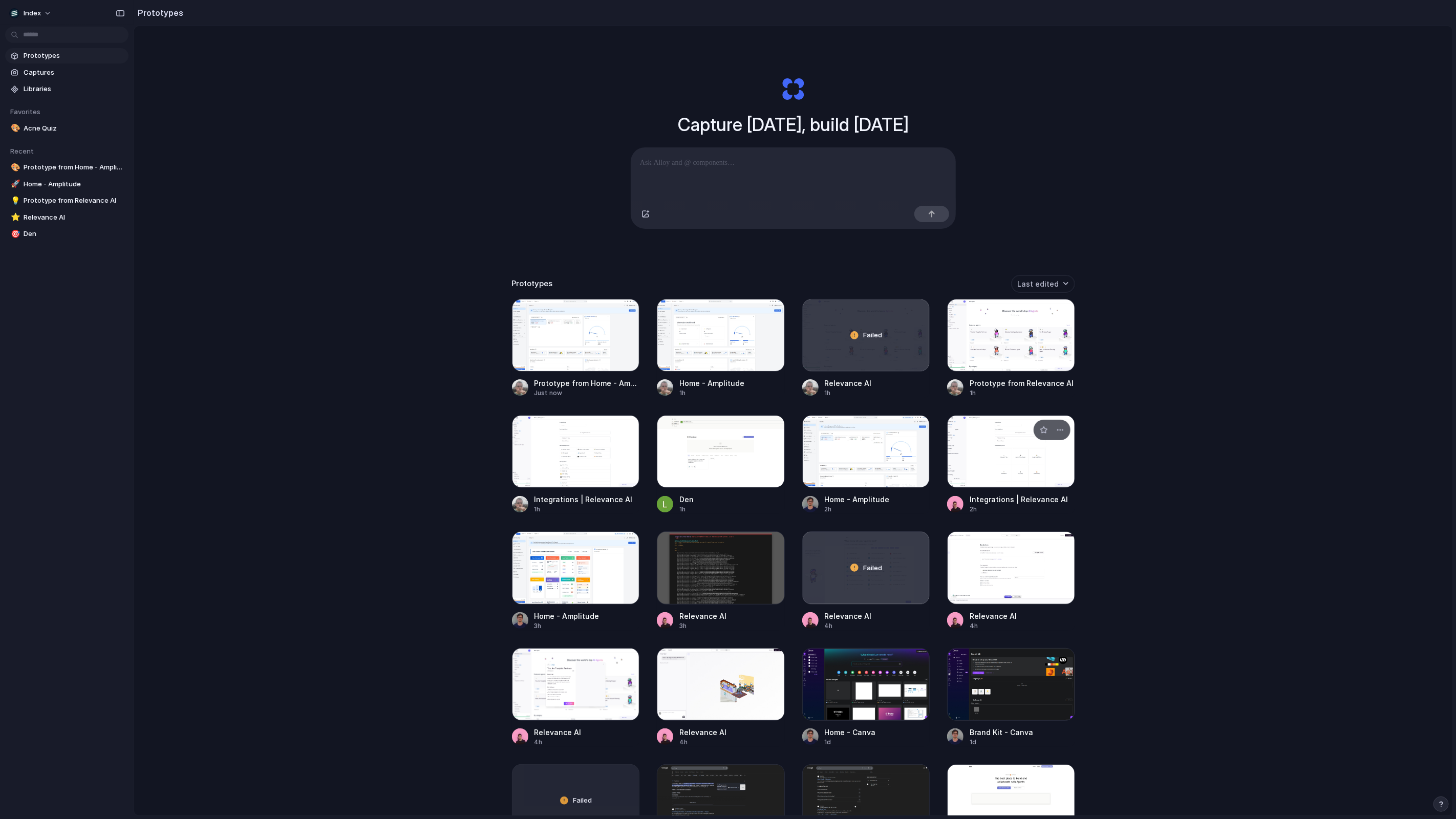
click at [976, 453] on div at bounding box center [1011, 452] width 128 height 73
click at [530, 348] on div at bounding box center [576, 335] width 128 height 73
click at [1015, 321] on div at bounding box center [1011, 335] width 128 height 73
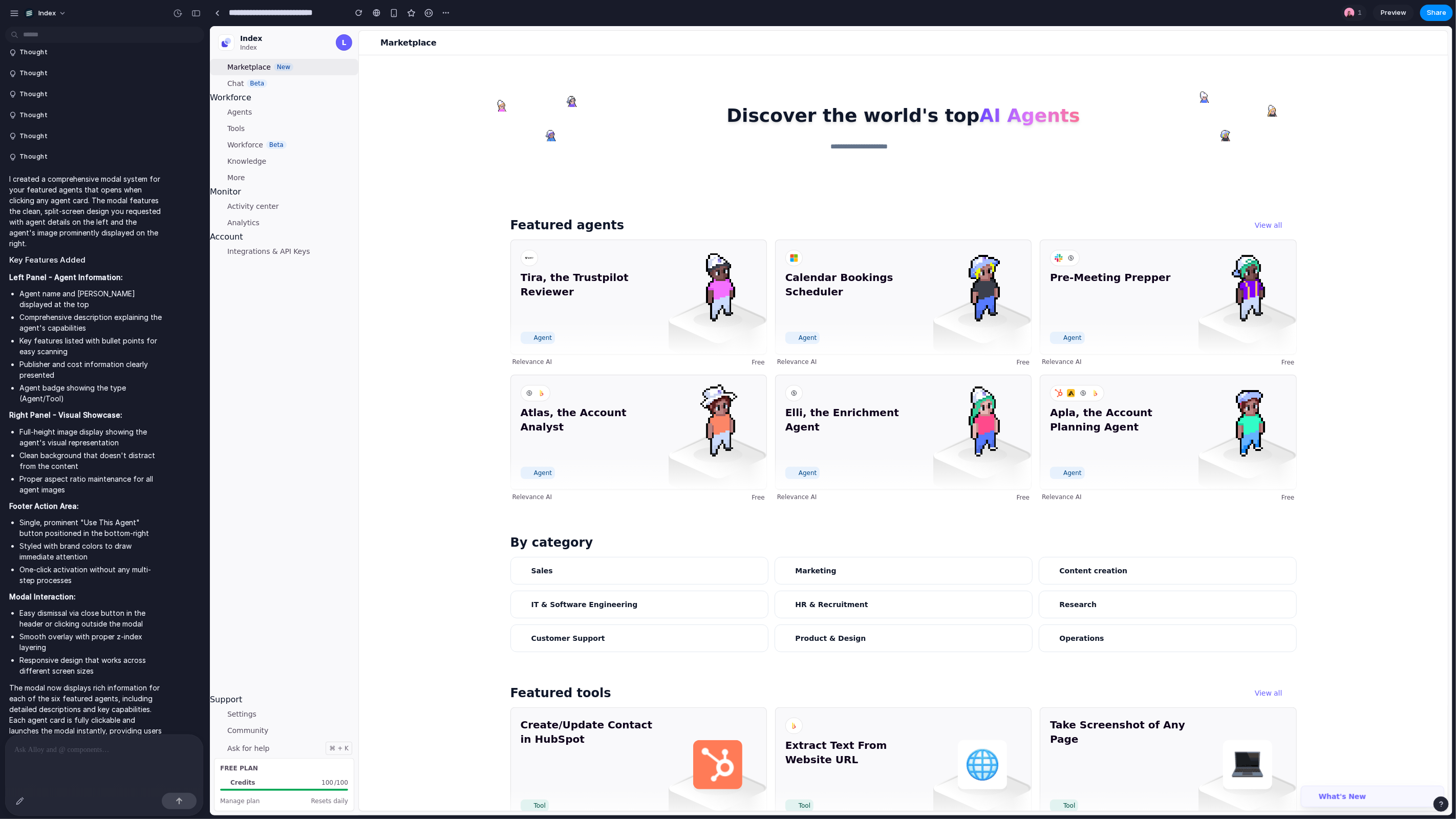
scroll to position [165, 0]
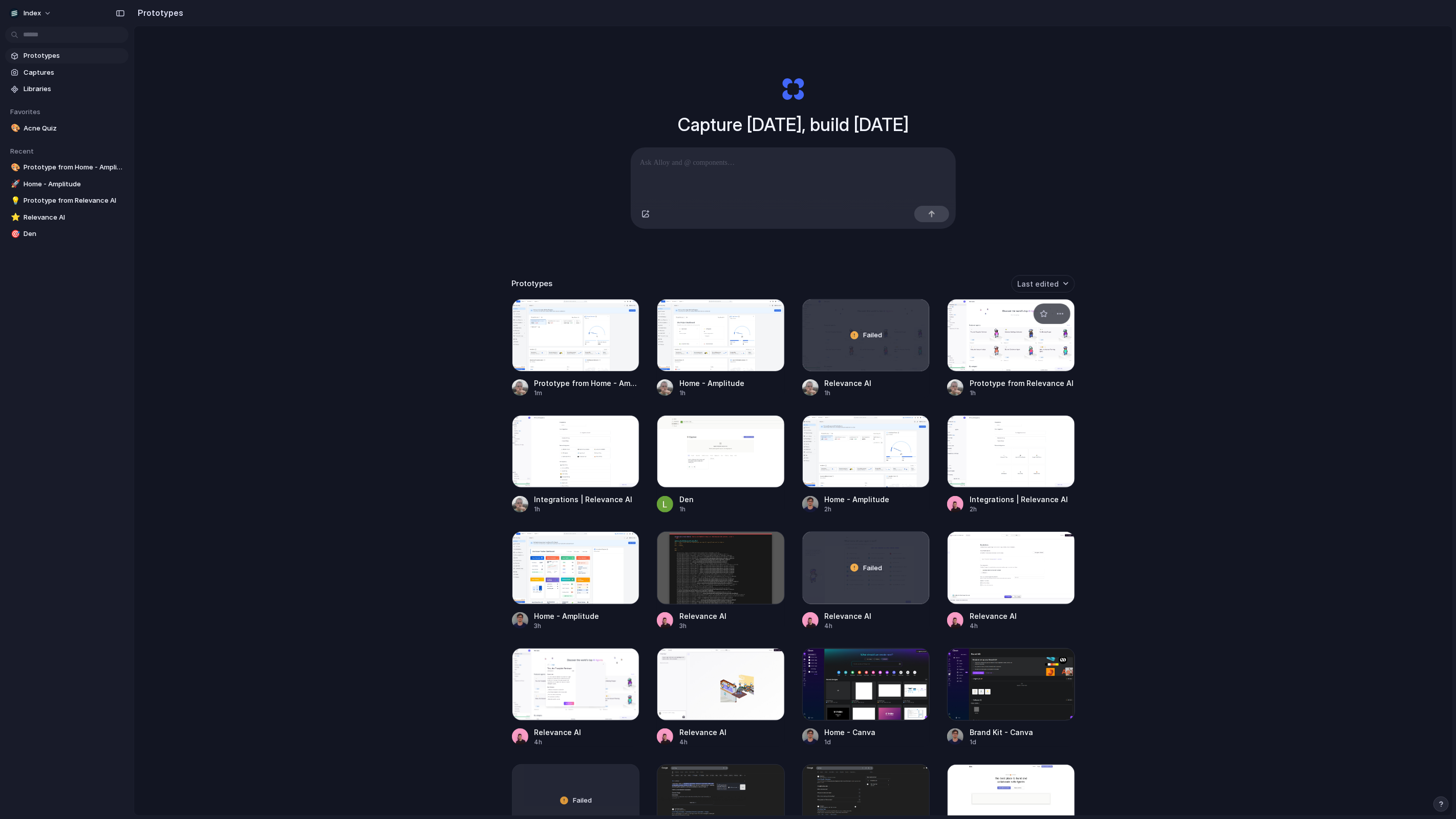
click at [1015, 370] on div at bounding box center [1011, 335] width 128 height 73
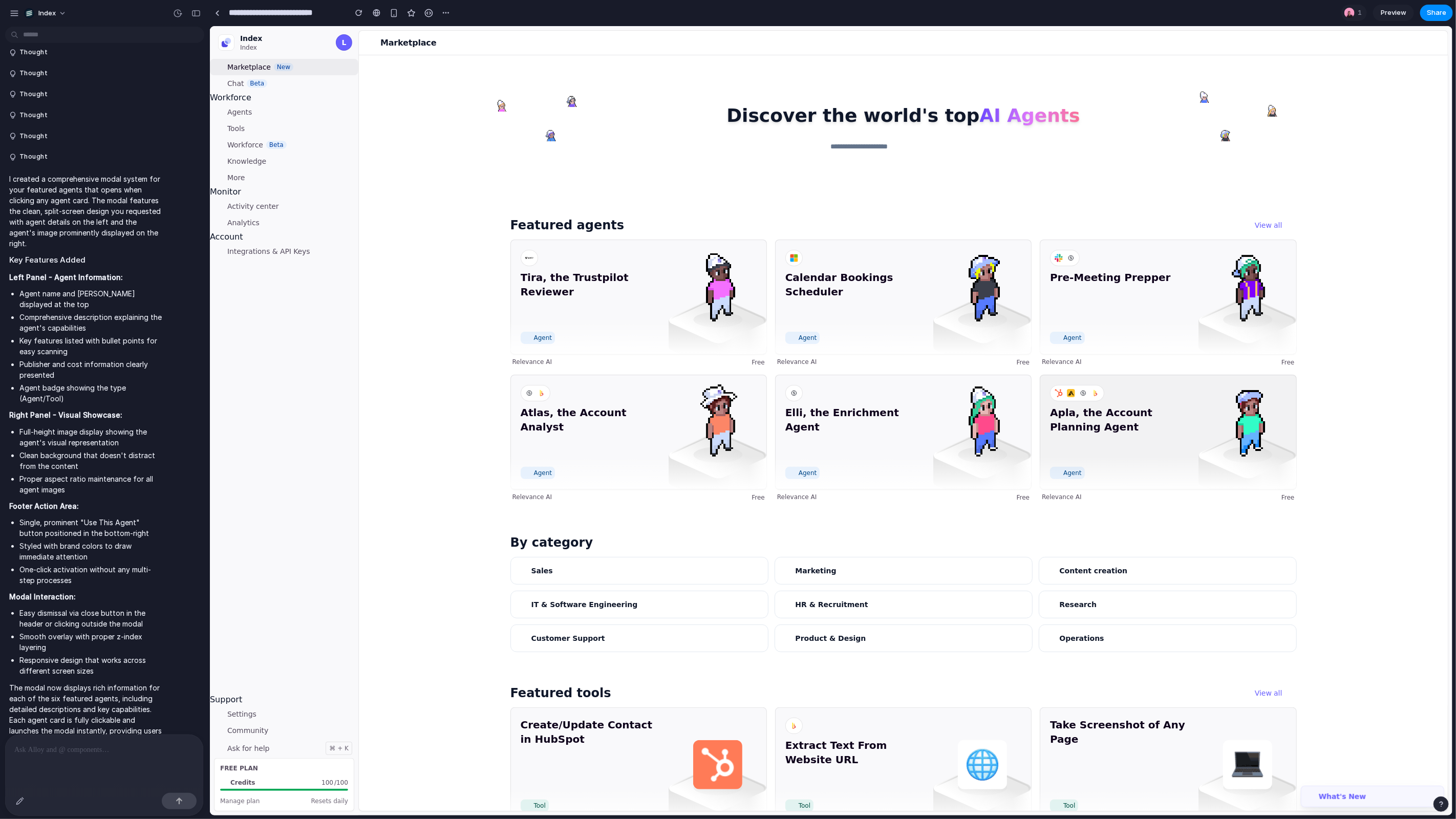
click at [1173, 404] on div "Apla, the Account Planning Agent Agent" at bounding box center [1168, 432] width 257 height 115
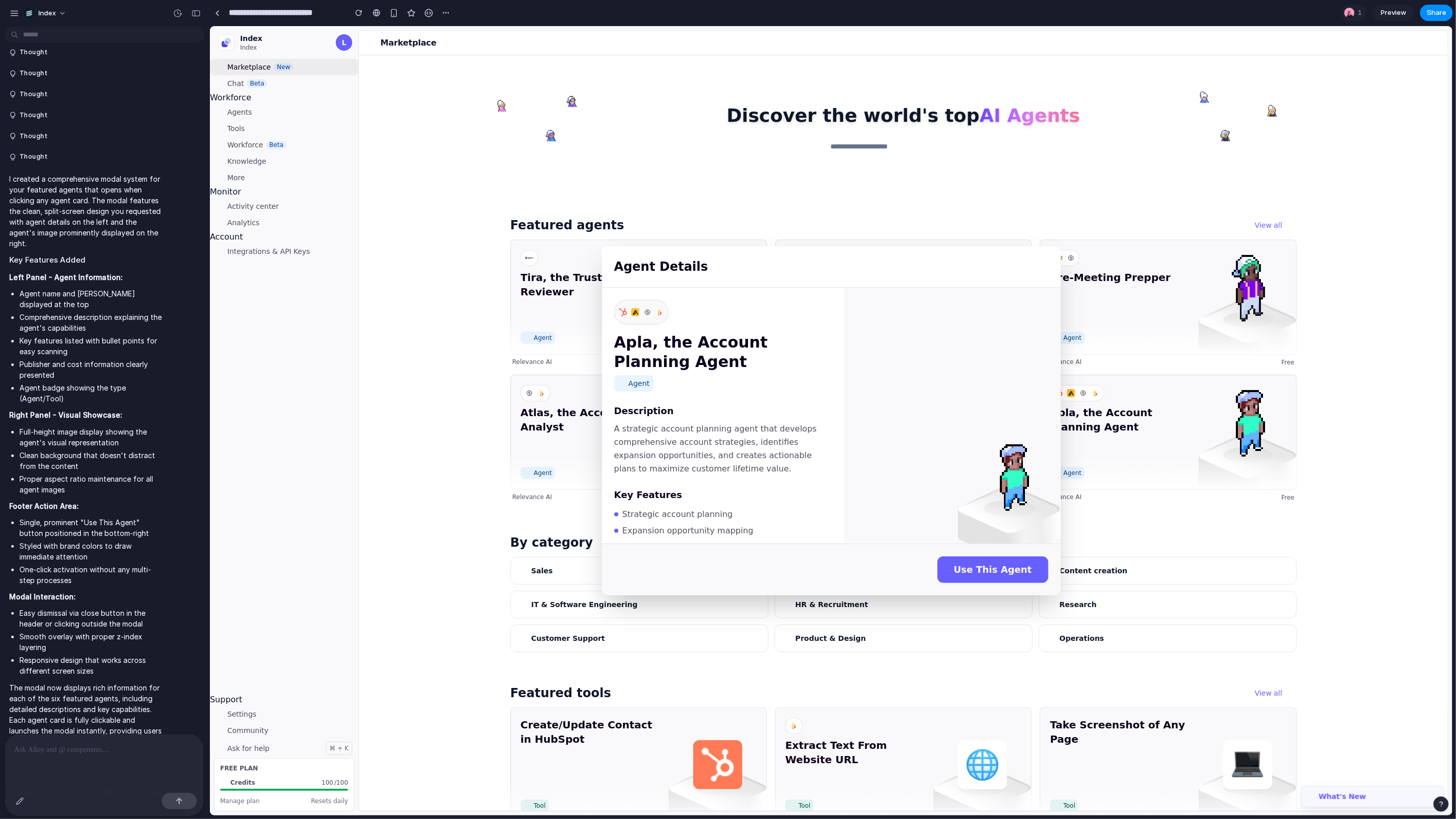
click at [1165, 407] on div "Agent Details Apla, the Account Planning Agent Agent Description A strategic ac…" at bounding box center [831, 420] width 1243 height 790
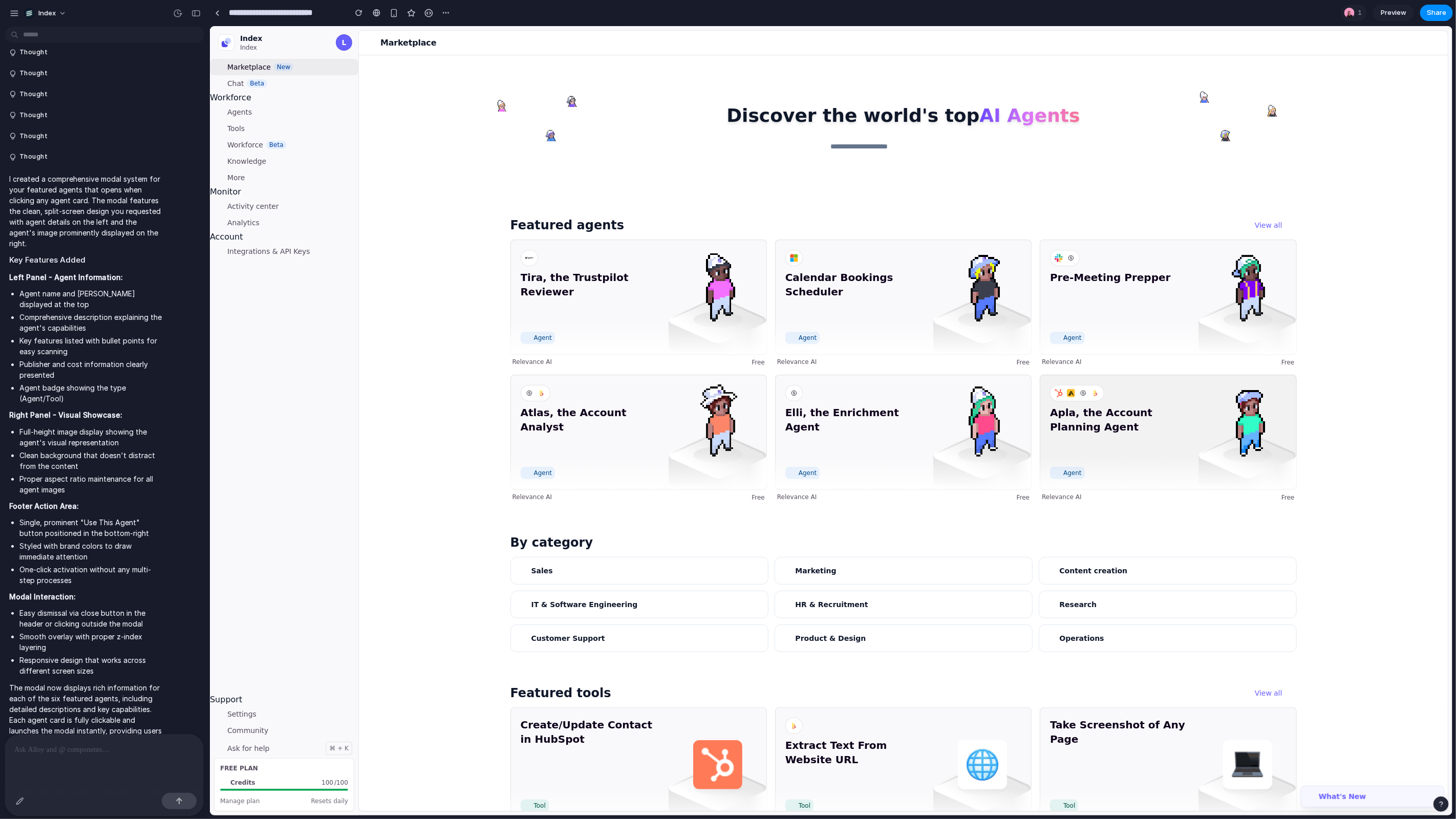
scroll to position [165, 0]
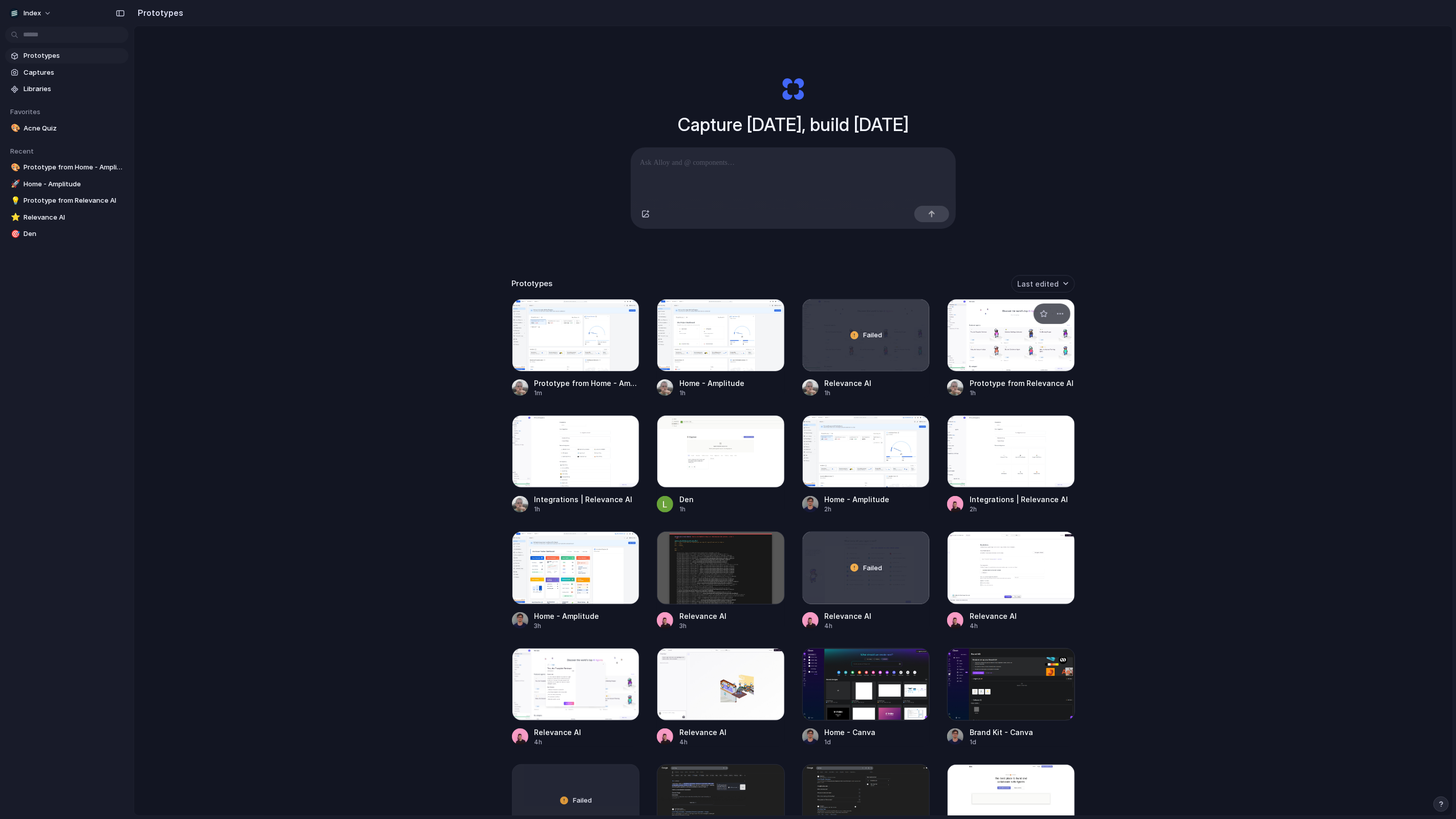
click at [989, 337] on div at bounding box center [1011, 335] width 128 height 73
